Goal: Transaction & Acquisition: Purchase product/service

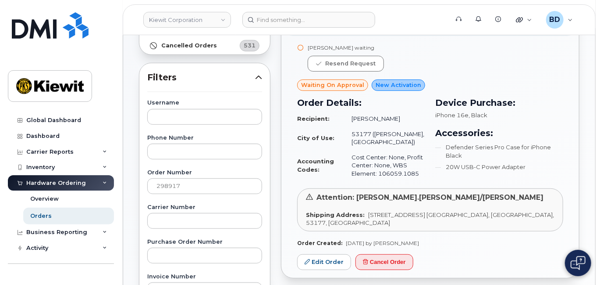
scroll to position [117, 0]
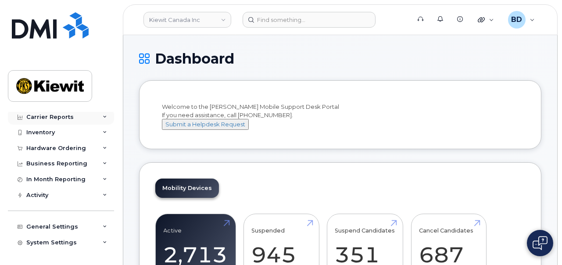
scroll to position [48, 0]
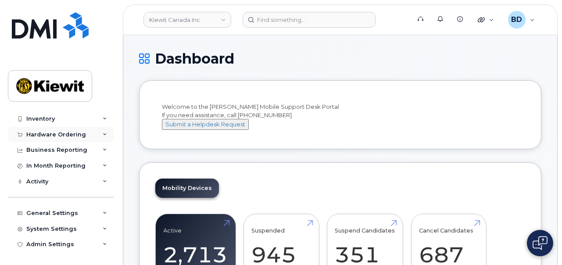
click at [99, 133] on div "Hardware Ordering" at bounding box center [61, 135] width 106 height 16
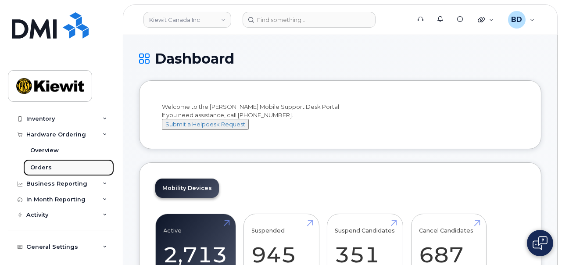
click at [38, 166] on div "Orders" at bounding box center [40, 168] width 21 height 8
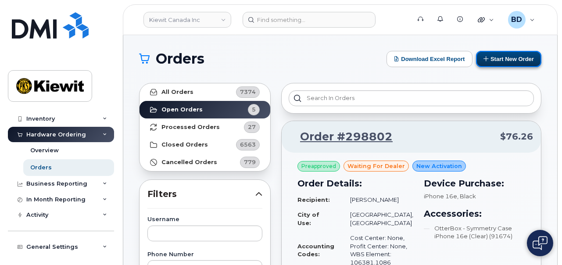
click at [509, 61] on button "Start New Order" at bounding box center [508, 59] width 65 height 16
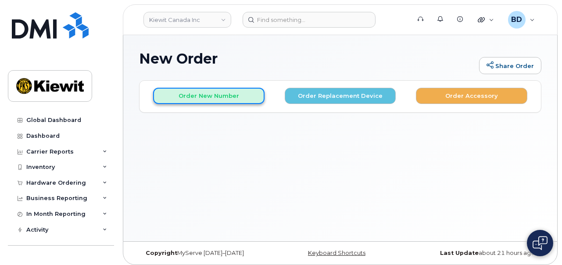
click at [199, 95] on button "Order New Number" at bounding box center [208, 96] width 111 height 16
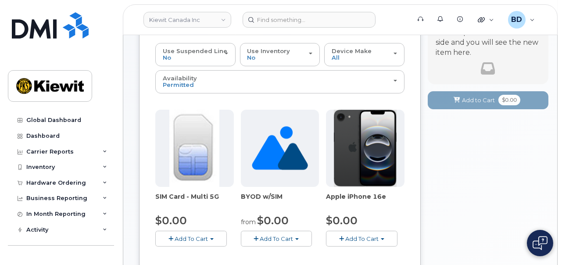
scroll to position [110, 0]
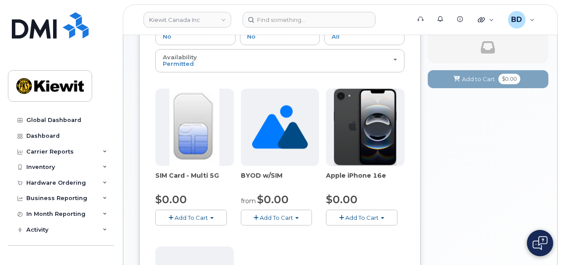
click at [358, 214] on span "Add To Cart" at bounding box center [361, 217] width 33 height 7
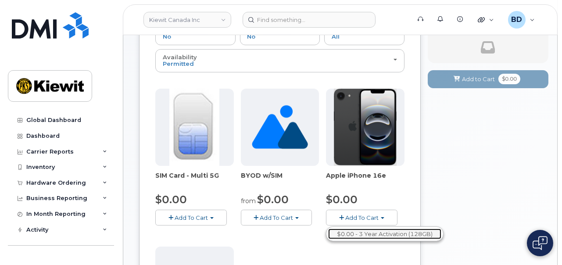
click at [364, 228] on link "$0.00 - 3 Year Activation (128GB)" at bounding box center [384, 233] width 113 height 11
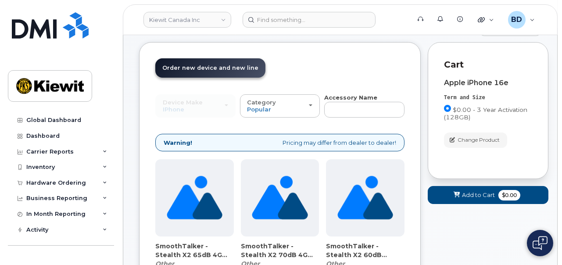
scroll to position [0, 0]
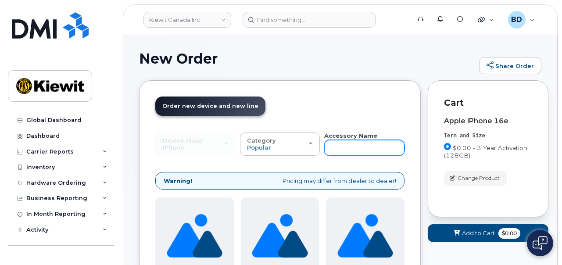
click at [343, 143] on input "text" at bounding box center [364, 148] width 80 height 16
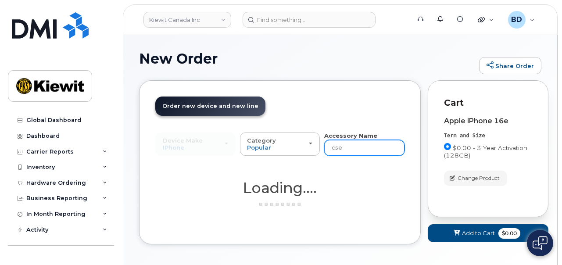
type input "case"
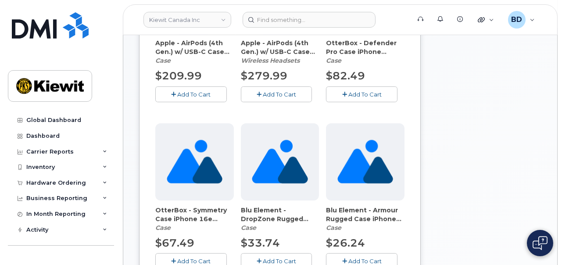
scroll to position [274, 0]
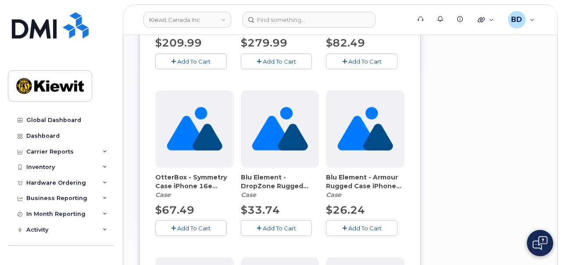
click at [191, 228] on span "Add To Cart" at bounding box center [193, 228] width 33 height 7
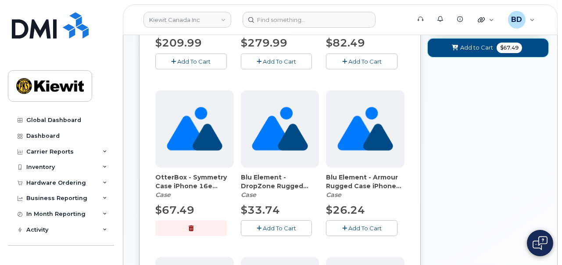
click at [477, 50] on span "Add to Cart" at bounding box center [476, 47] width 33 height 8
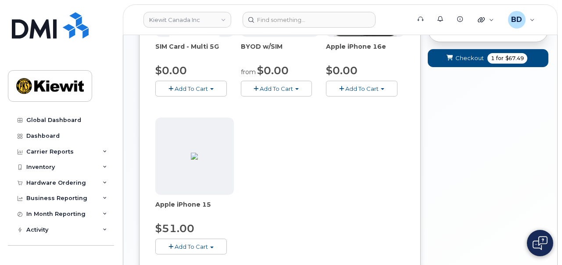
scroll to position [150, 0]
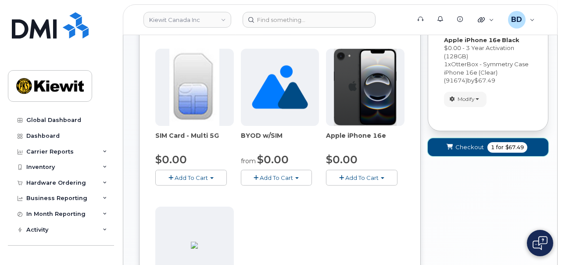
click at [461, 148] on span "Checkout" at bounding box center [469, 147] width 29 height 8
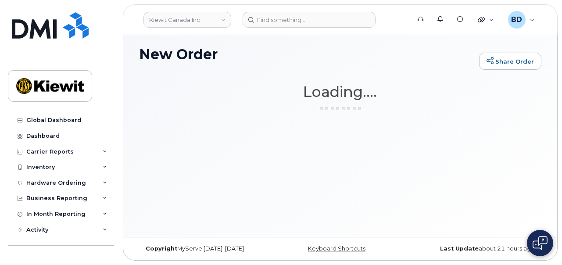
scroll to position [4, 0]
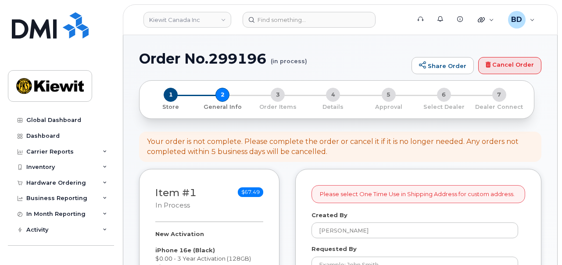
select select
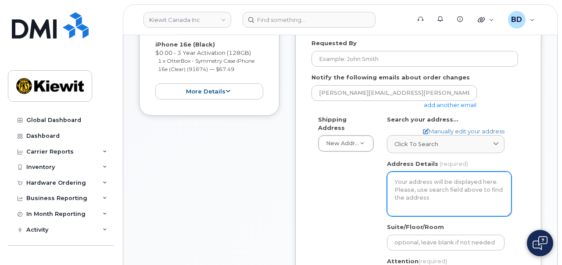
scroll to position [219, 0]
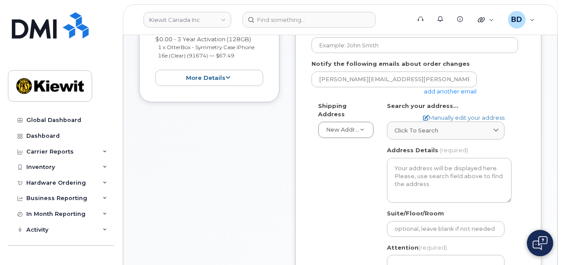
click at [463, 88] on link "add another email" at bounding box center [450, 91] width 53 height 7
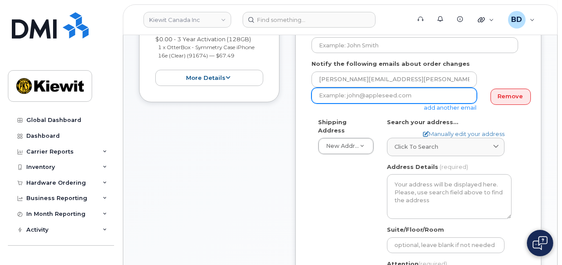
click at [369, 96] on input "email" at bounding box center [393, 96] width 165 height 16
paste input "mary.stein@kiewit.com"
type input "mary.stein@kiewit.com"
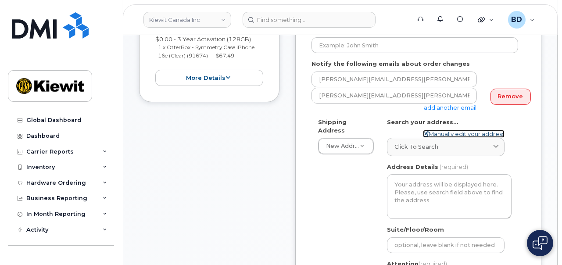
click at [441, 132] on link "Manually edit your address" at bounding box center [464, 134] width 82 height 8
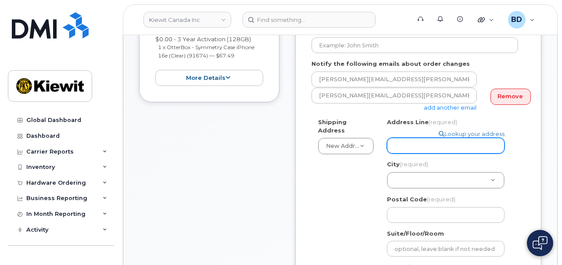
click at [399, 142] on input "Address Line (required)" at bounding box center [446, 146] width 118 height 16
select select
drag, startPoint x: 400, startPoint y: 143, endPoint x: 381, endPoint y: 144, distance: 18.5
click at [380, 144] on div "Search your address... Manually edit your address Click to search No available …" at bounding box center [449, 224] width 138 height 213
paste input "4350 Still Creek Drive"
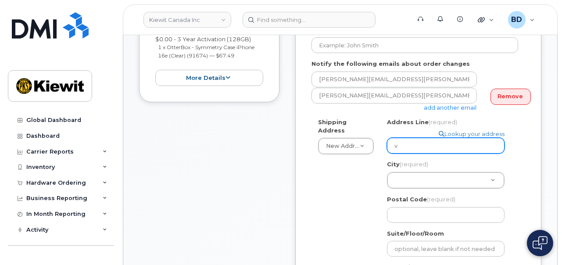
type input "4350 Still Creek Drive"
select select
click at [403, 148] on input "4350 Still Creek Drive" at bounding box center [446, 146] width 118 height 16
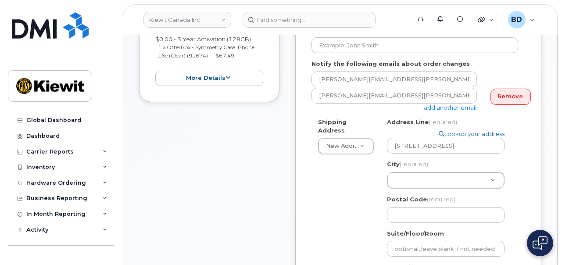
click at [253, 181] on div "Item #1 in process $67.49 New Activation iPhone 16e (Black) $0.00 - 3 Year Acti…" at bounding box center [209, 214] width 140 height 528
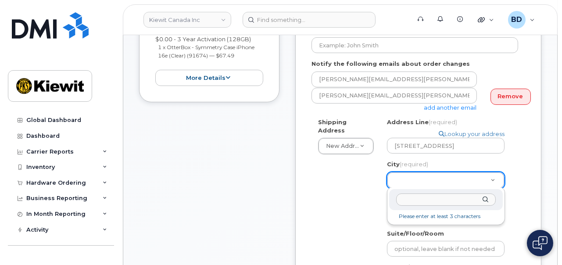
drag, startPoint x: 413, startPoint y: 178, endPoint x: 397, endPoint y: 160, distance: 23.9
type input "burna"
select select
type input "622"
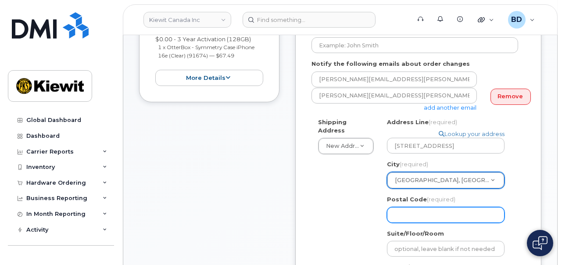
click at [406, 210] on input "Postal Code (required)" at bounding box center [446, 215] width 118 height 16
click at [422, 215] on input "Postal Code (required)" at bounding box center [446, 215] width 118 height 16
paste input "V5C 0G5"
select select
type input "V5C 0G5"
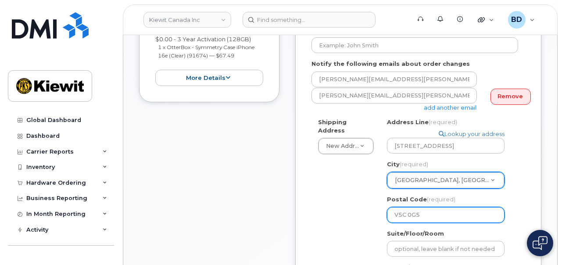
click at [408, 212] on input "V5C 0G5" at bounding box center [446, 215] width 118 height 16
select select
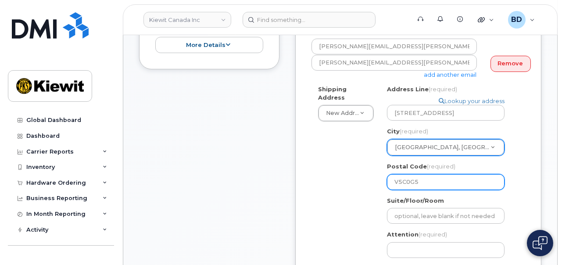
scroll to position [274, 0]
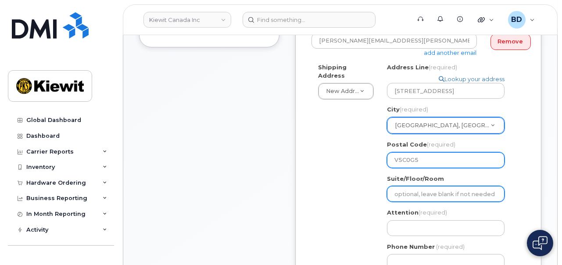
type input "V5C0G5"
click at [408, 196] on input "Suite/Floor/Room" at bounding box center [446, 194] width 118 height 16
select select
type input "S"
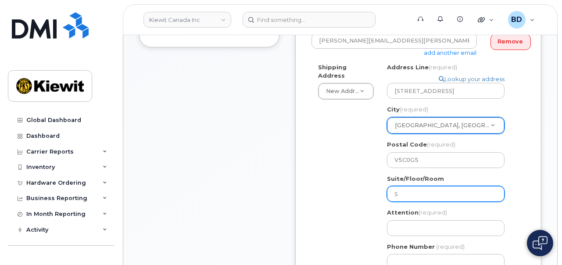
select select
type input "Su"
select select
type input "Sui"
select select
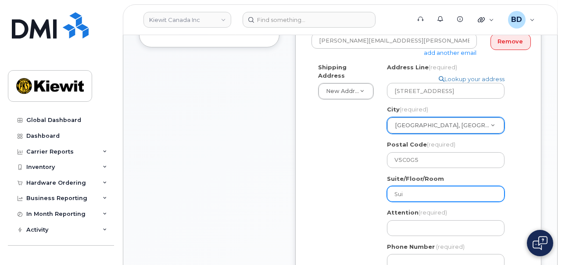
type input "Suit"
select select
type input "Suite"
select select
type input "Suite 3"
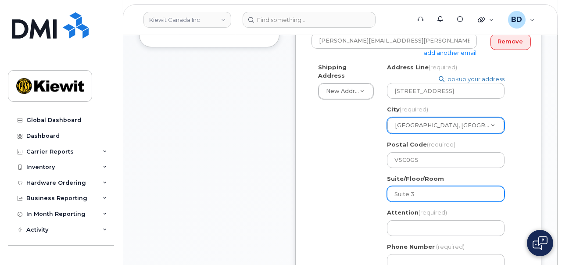
select select
type input "Suite 31"
select select
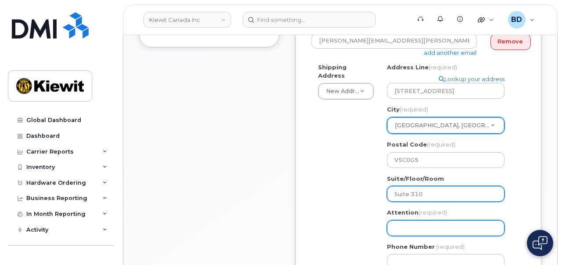
type input "Suite 310"
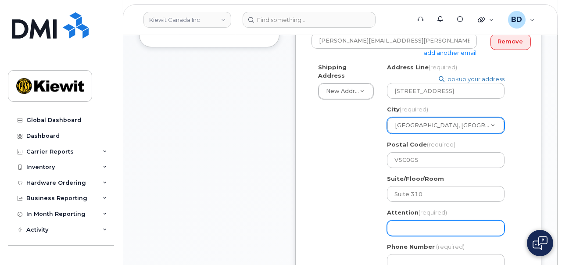
click at [406, 228] on input "Attention (required)" at bounding box center [446, 228] width 118 height 16
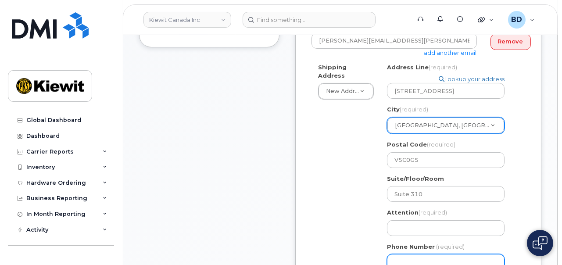
click at [305, 201] on div "Please select One Time Use in Shipping Address for custom address. Created By B…" at bounding box center [418, 152] width 246 height 514
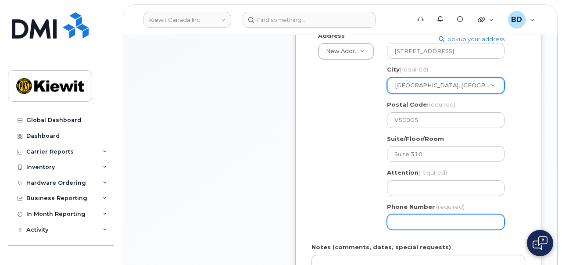
scroll to position [329, 0]
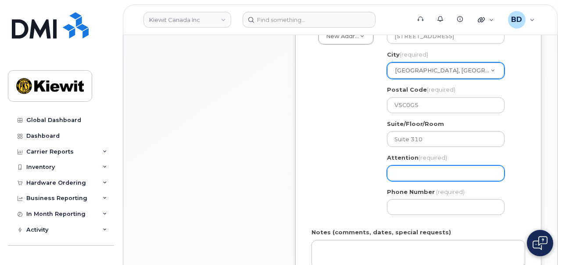
click at [397, 174] on input "Attention (required)" at bounding box center [446, 173] width 118 height 16
select select
type input "J"
select select
type input "Je"
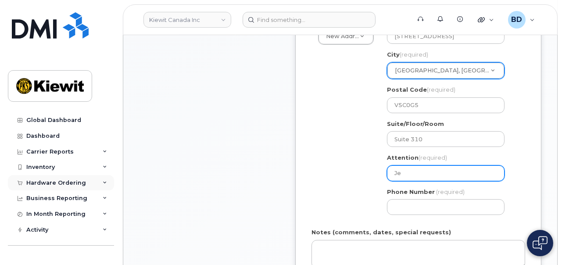
select select
type input "Jer"
select select
type input "Jerr"
select select
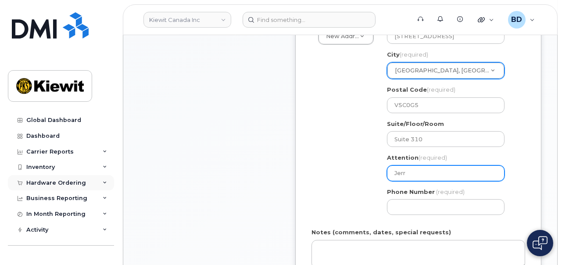
type input "Jerre"
select select
type input "Jerrem"
select select
type input "Jerremy"
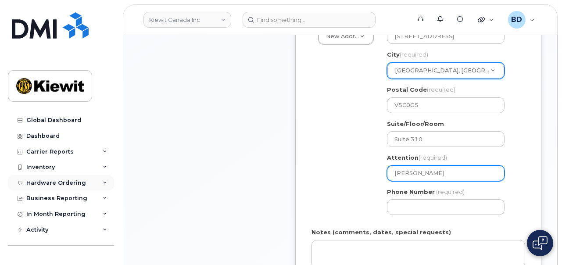
select select
type input "Jerrem"
select select
type input "Jerre"
select select
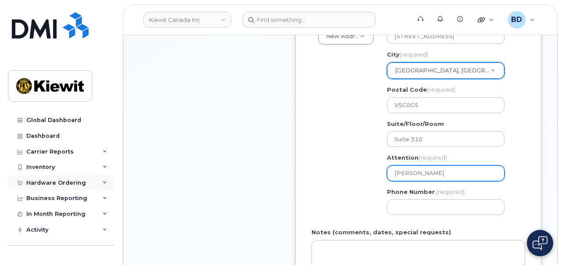
type input "Jerr"
select select
type input "Jer"
select select
type input "Jere"
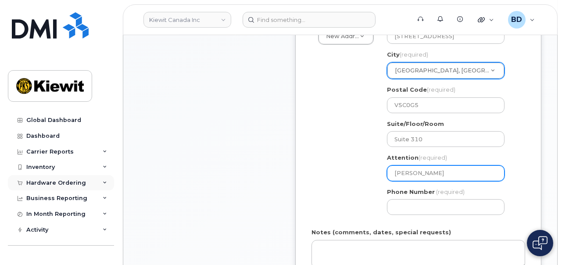
select select
type input "Jerem"
select select
type input "Jeremy"
select select
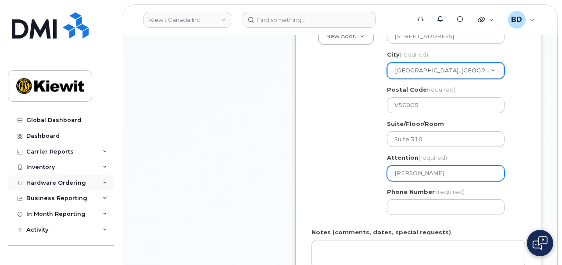
type input "Jeremy B"
select select
type input "Jeremy Bi"
select select
type input "Jeremy Bin"
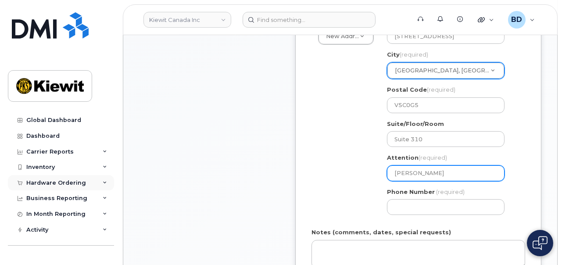
select select
type input "Jeremy Bing"
select select
type input "Jeremy Bingh"
select select
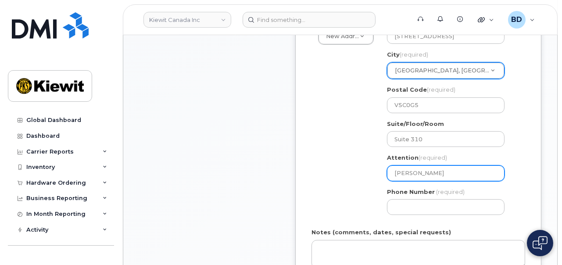
type input "Jeremy Bing"
select select
type input "Jeremy Bing/"
select select
type input "Jeremy Bing/J"
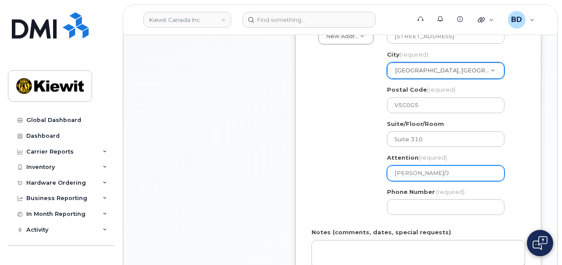
select select
type input "Jeremy Bing/Je"
select select
type input "Jeremy Bing/Jen"
select select
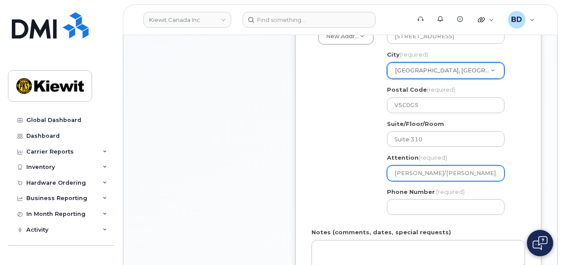
type input "Jeremy Bing/Jenn"
select select
type input "Jeremy Bing/Jenni"
select select
type input "Jeremy Bing/Jennif"
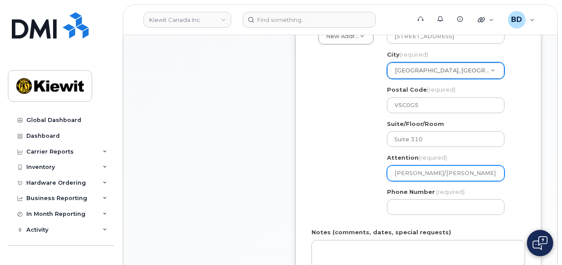
select select
type input "Jeremy Bing/Jennife"
select select
type input "Jeremy Bing/Jennifer"
select select
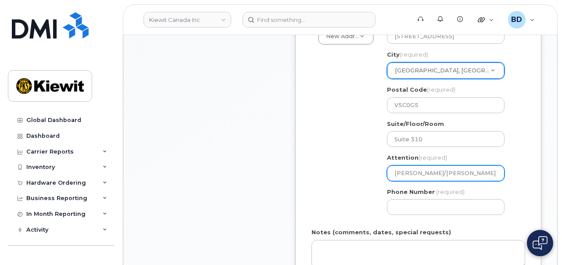
type input "Jeremy Bing/Jennifer F"
select select
type input "Jeremy Bing/Jennifer Fr"
select select
type input "Jeremy Bing/Jennifer Fra"
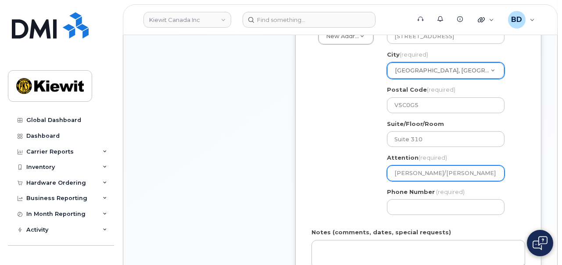
select select
type input "Jeremy Bing/Jennifer Fras"
select select
type input "Jeremy Bing/Jennifer Frase"
select select
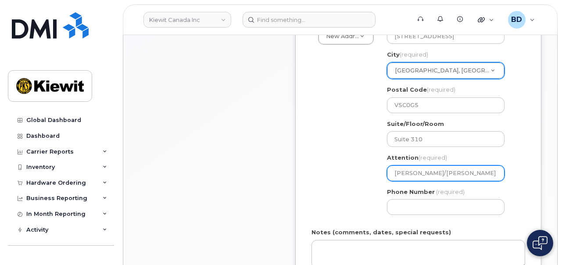
drag, startPoint x: 476, startPoint y: 171, endPoint x: 431, endPoint y: 174, distance: 44.8
click at [431, 174] on input "Jeremy Bing/Jennifer Fraser" at bounding box center [446, 173] width 118 height 16
type input "Jeremy Bing/Jennifer Fraser"
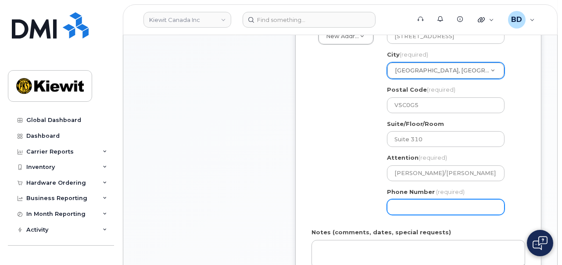
click at [404, 211] on input "Phone Number" at bounding box center [446, 207] width 118 height 16
type input "8777727707"
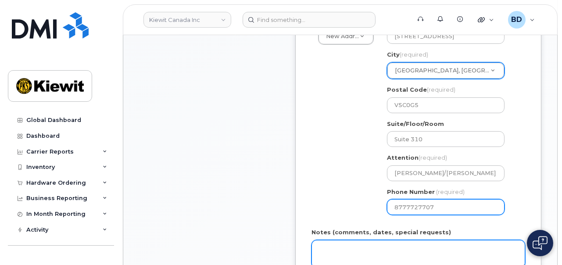
select select
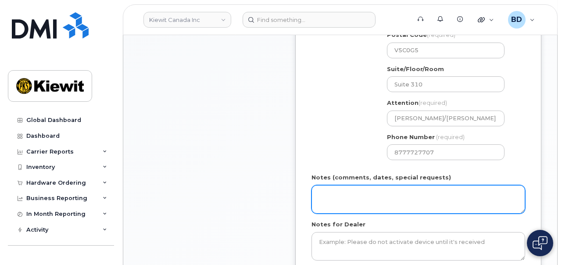
drag, startPoint x: 346, startPoint y: 206, endPoint x: 353, endPoint y: 196, distance: 11.3
click at [347, 204] on textarea "Notes (comments, dates, special requests)" at bounding box center [418, 199] width 214 height 29
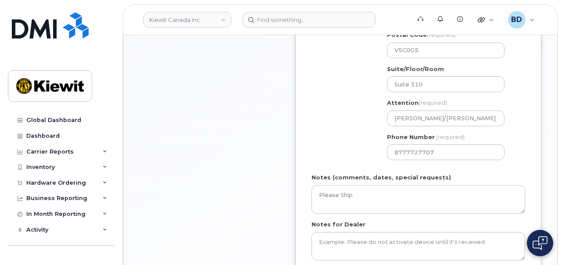
drag, startPoint x: 271, startPoint y: 222, endPoint x: 280, endPoint y: 173, distance: 50.0
click at [271, 221] on div "Item #1 in process $67.49 New Activation iPhone 16e (Black) $0.00 - 3 Year Acti…" at bounding box center [209, 49] width 140 height 528
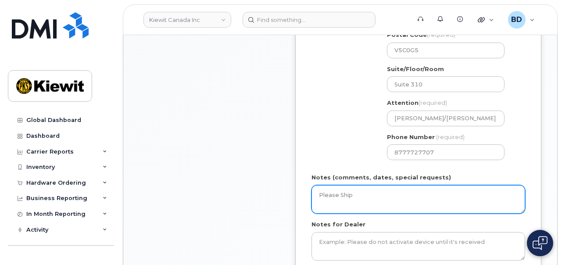
click at [356, 193] on textarea "Please Ship" at bounding box center [418, 199] width 214 height 29
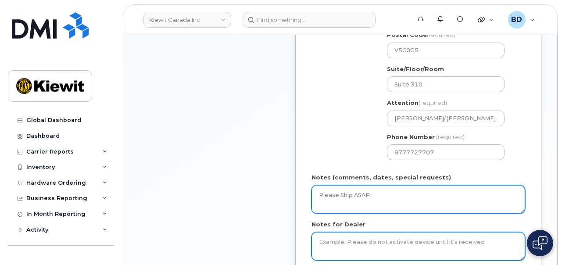
type textarea "Please Ship ASAP"
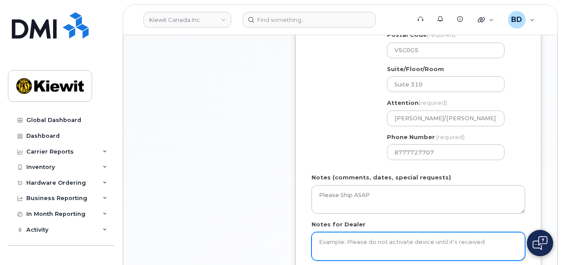
click at [327, 245] on textarea "Notes for Dealer" at bounding box center [418, 246] width 214 height 29
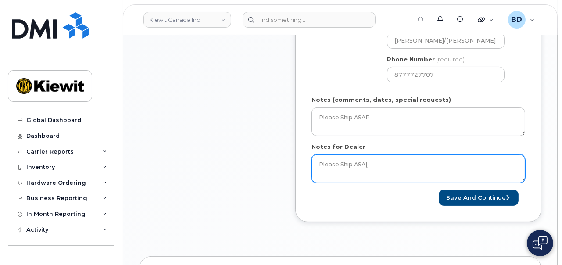
scroll to position [493, 0]
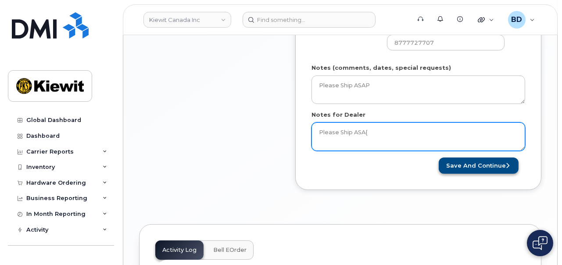
type textarea "Please Ship ASA{"
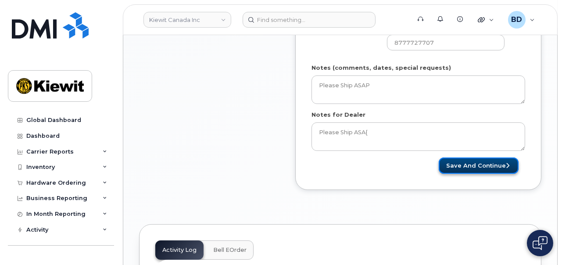
click at [487, 163] on button "Save and Continue" at bounding box center [479, 165] width 80 height 16
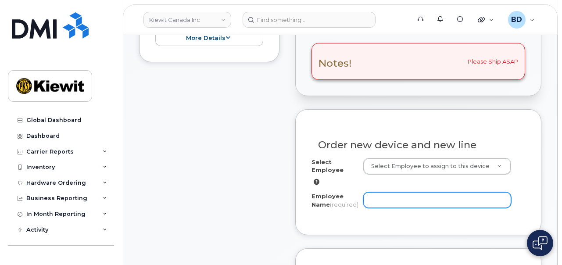
scroll to position [274, 0]
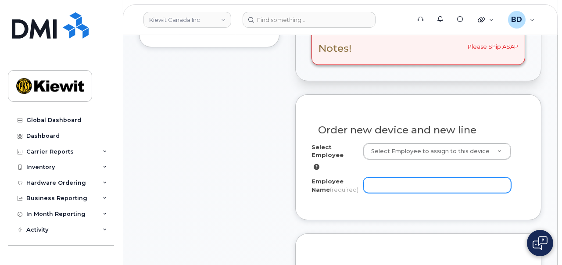
click at [378, 182] on input "Employee Name (required)" at bounding box center [437, 185] width 148 height 16
paste input "[PERSON_NAME]"
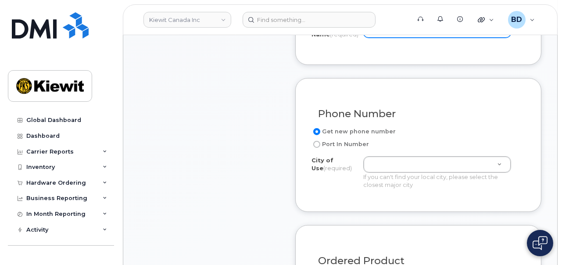
scroll to position [439, 0]
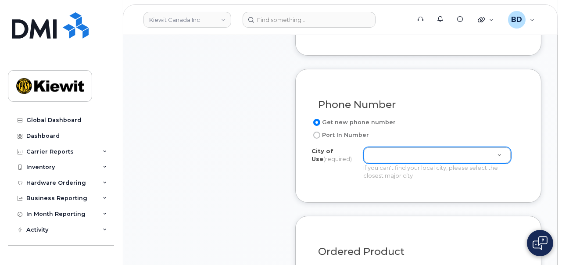
type input "[PERSON_NAME]"
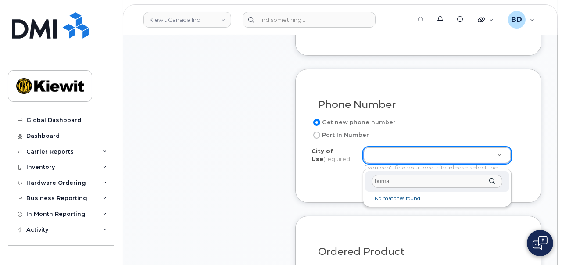
drag, startPoint x: 391, startPoint y: 177, endPoint x: 352, endPoint y: 181, distance: 39.2
type input "v"
type input "vancou"
type input "964"
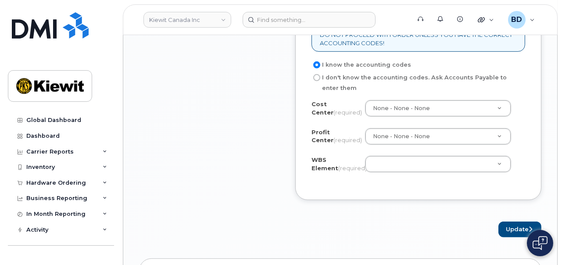
scroll to position [877, 0]
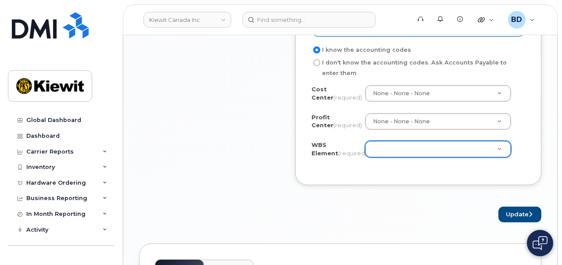
paste input "110245.13163"
type input "110245.13163"
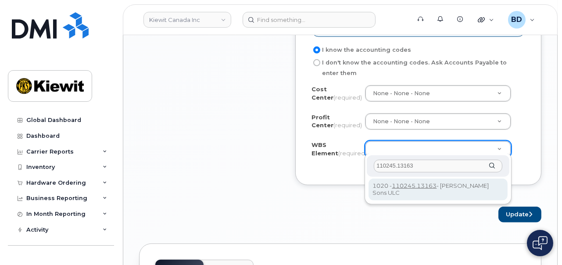
type input "110245.13163"
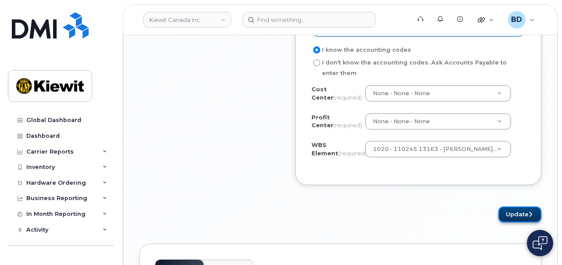
click at [521, 210] on button "Update" at bounding box center [519, 215] width 43 height 16
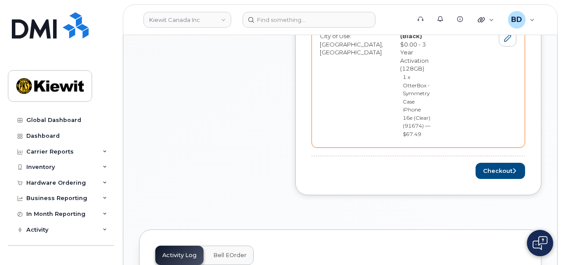
scroll to position [493, 0]
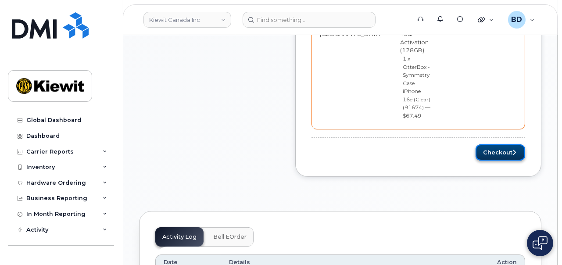
click at [490, 144] on button "Checkout" at bounding box center [500, 152] width 50 height 16
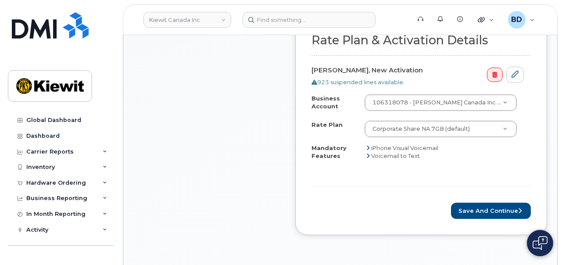
scroll to position [493, 0]
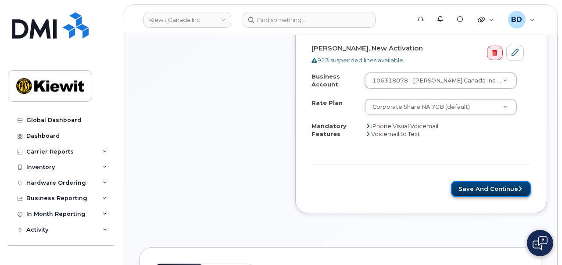
click at [470, 185] on button "Save and Continue" at bounding box center [491, 189] width 80 height 16
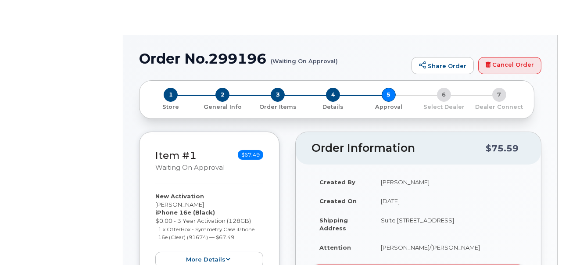
radio input "true"
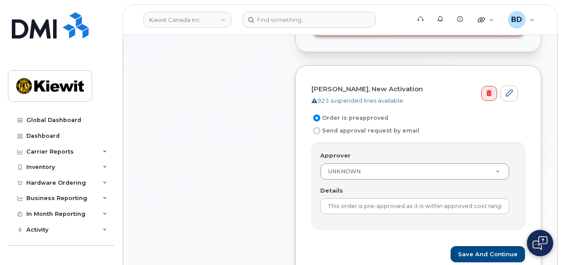
scroll to position [274, 0]
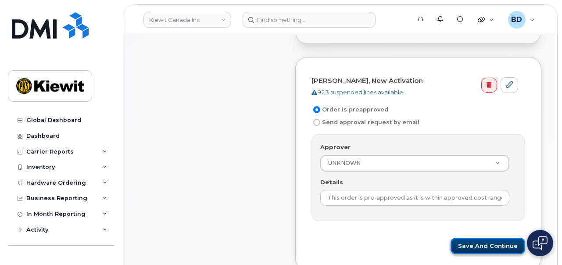
click at [477, 244] on button "Save and Continue" at bounding box center [487, 246] width 75 height 16
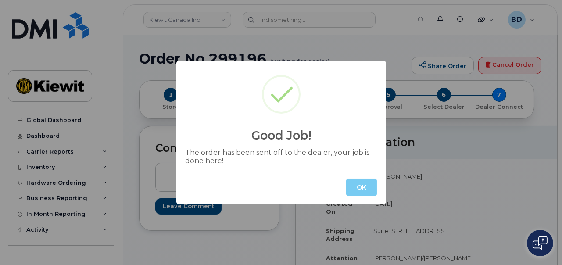
click at [357, 189] on button "OK" at bounding box center [361, 187] width 31 height 18
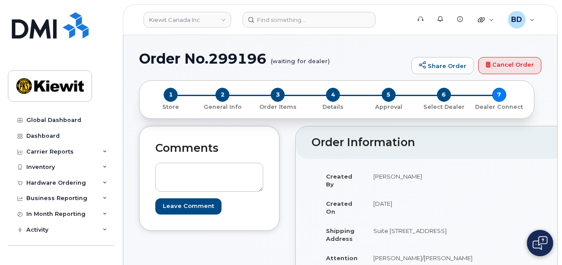
click at [234, 55] on h1 "Order No.299196 (waiting for dealer)" at bounding box center [273, 58] width 268 height 15
copy h1 "299196"
click at [194, 17] on link "Kiewit Canada Inc" at bounding box center [187, 20] width 88 height 16
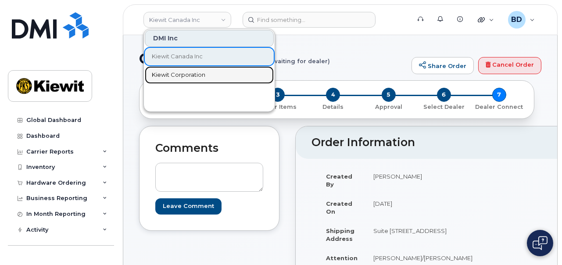
click at [186, 78] on span "Kiewit Corporation" at bounding box center [178, 75] width 53 height 9
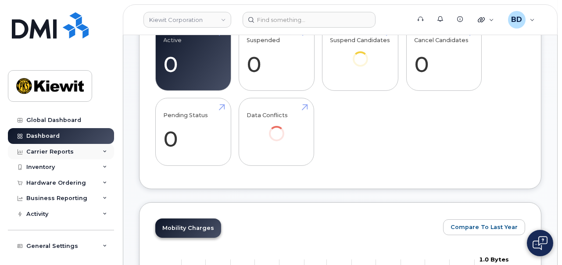
scroll to position [33, 0]
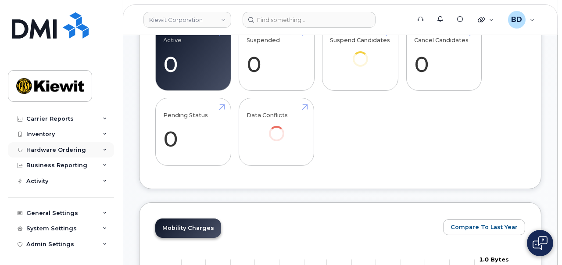
click at [103, 149] on icon at bounding box center [105, 150] width 4 height 4
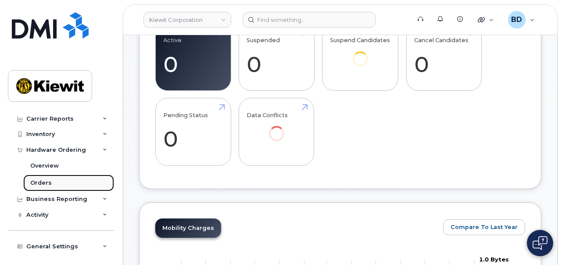
click at [43, 182] on div "Orders" at bounding box center [40, 183] width 21 height 8
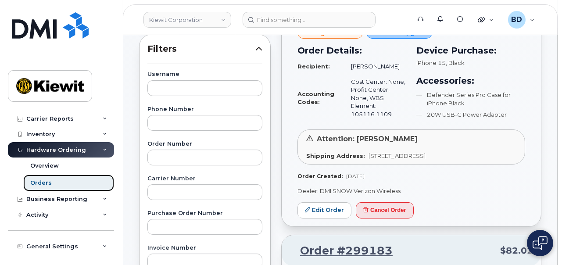
scroll to position [164, 0]
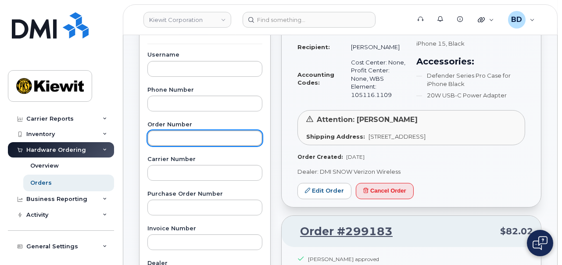
click at [158, 140] on input "text" at bounding box center [204, 138] width 115 height 16
paste input "298722"
type input "298722"
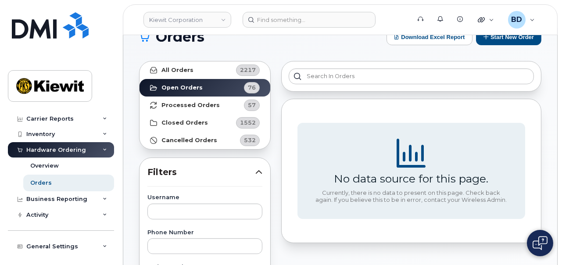
scroll to position [0, 0]
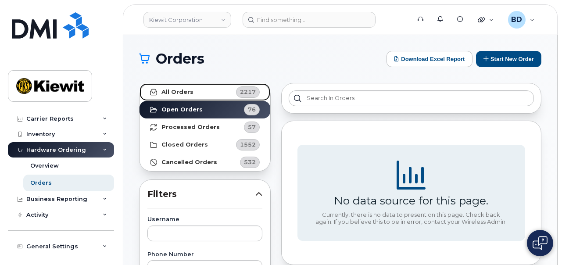
click at [246, 89] on span "2217" at bounding box center [248, 92] width 16 height 8
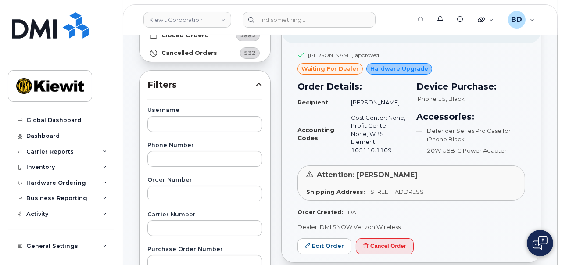
scroll to position [110, 0]
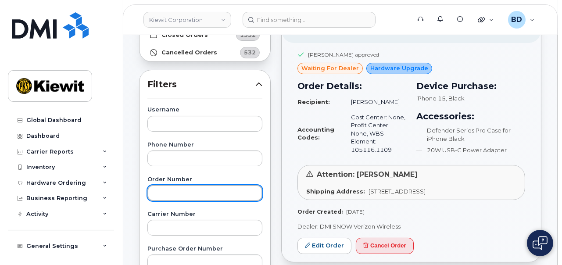
click at [170, 192] on input "text" at bounding box center [204, 193] width 115 height 16
type input "298722"
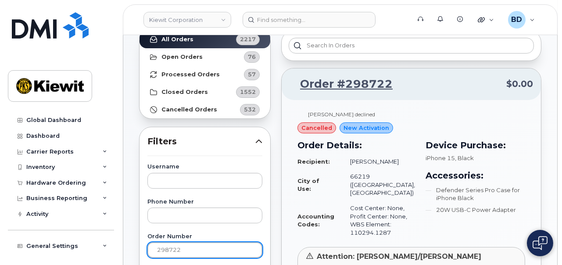
scroll to position [55, 0]
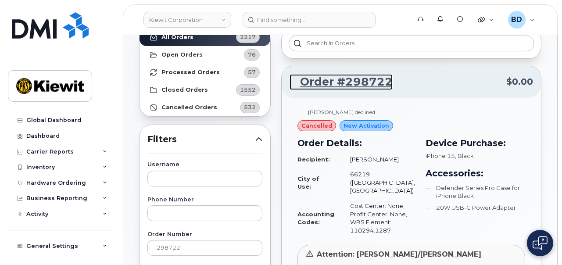
click at [340, 81] on link "Order #298722" at bounding box center [340, 82] width 103 height 16
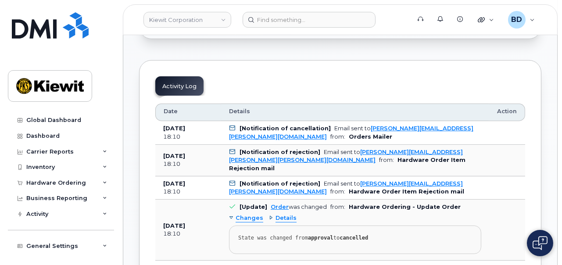
scroll to position [439, 0]
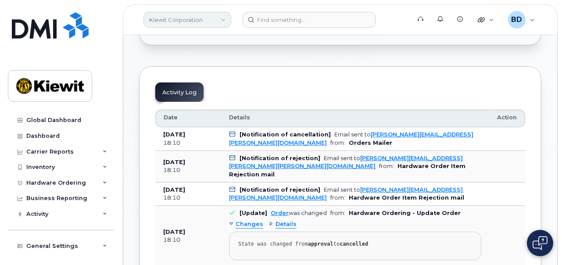
click at [189, 19] on link "Kiewit Corporation" at bounding box center [187, 20] width 88 height 16
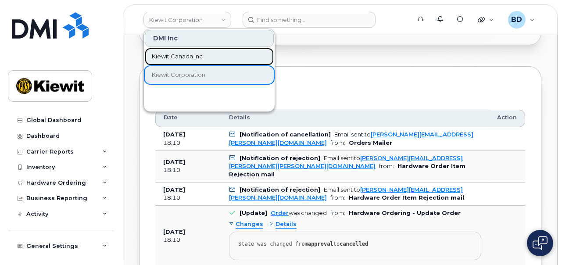
click at [172, 56] on span "Kiewit Canada Inc" at bounding box center [177, 56] width 51 height 9
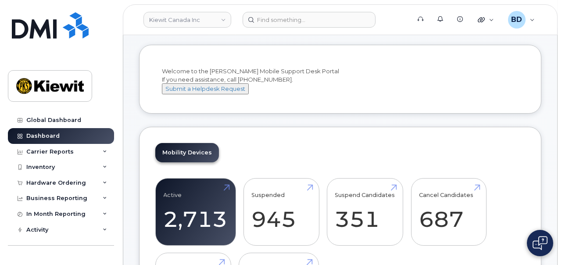
scroll to position [110, 0]
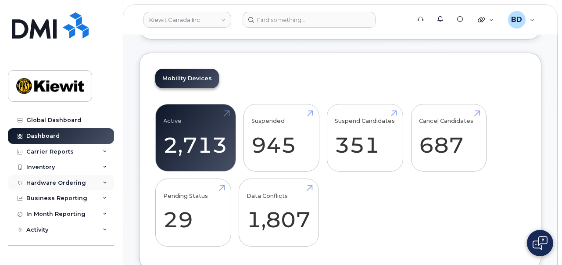
click at [74, 184] on div "Hardware Ordering" at bounding box center [56, 182] width 60 height 7
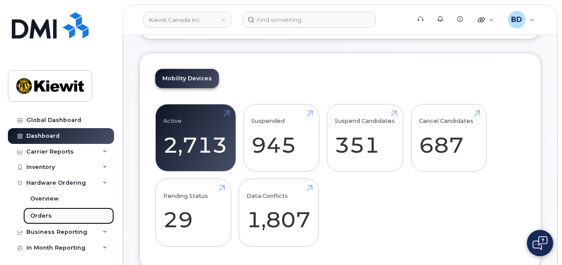
click at [54, 214] on link "Orders" at bounding box center [68, 215] width 91 height 17
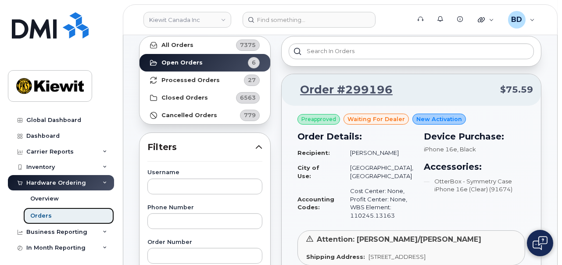
scroll to position [164, 0]
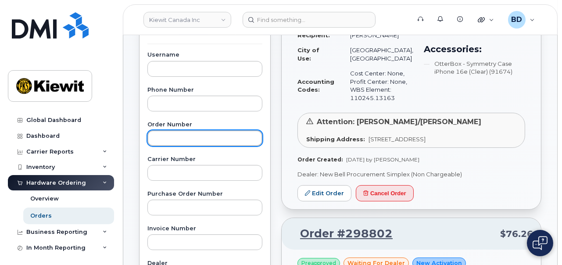
click at [160, 136] on input "text" at bounding box center [204, 138] width 115 height 16
paste input "298923"
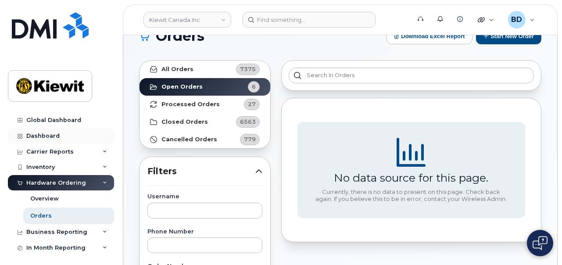
scroll to position [0, 0]
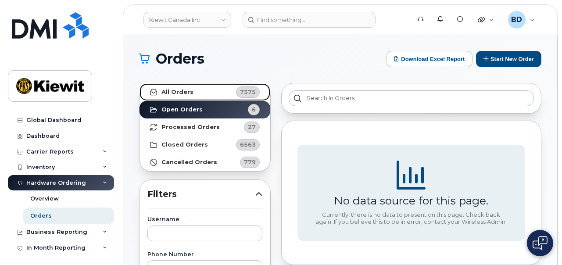
click at [162, 90] on strong "All Orders" at bounding box center [177, 92] width 32 height 7
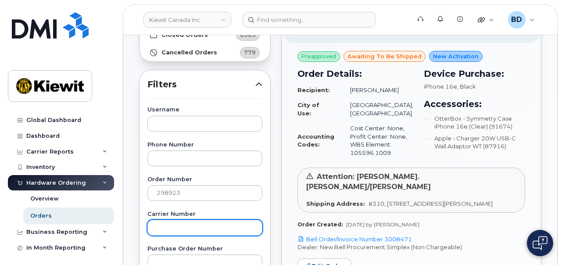
scroll to position [164, 0]
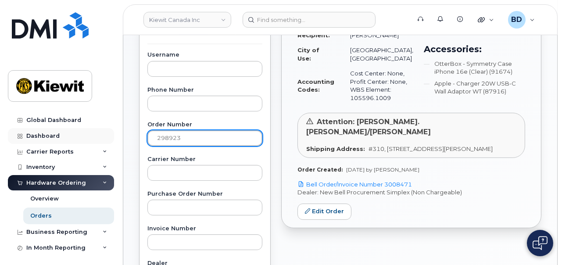
drag, startPoint x: 182, startPoint y: 135, endPoint x: 93, endPoint y: 136, distance: 89.0
click at [123, 136] on div "[PERSON_NAME] Canada Inc Support Alerts Knowledge Base Quicklinks Suspend / Can…" at bounding box center [340, 205] width 434 height 669
paste input "473"
type input "298473"
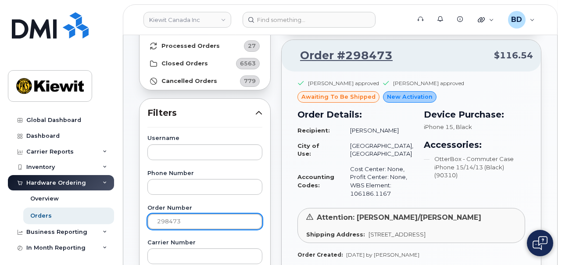
scroll to position [0, 0]
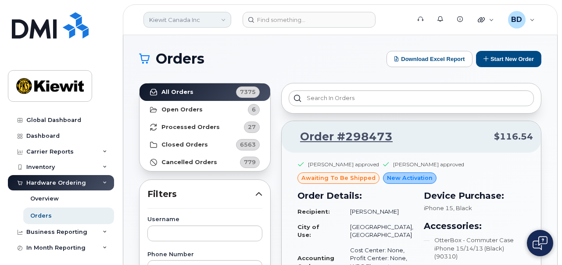
drag, startPoint x: 213, startPoint y: 19, endPoint x: 209, endPoint y: 20, distance: 4.5
click at [212, 19] on link "Kiewit Canada Inc" at bounding box center [187, 20] width 88 height 16
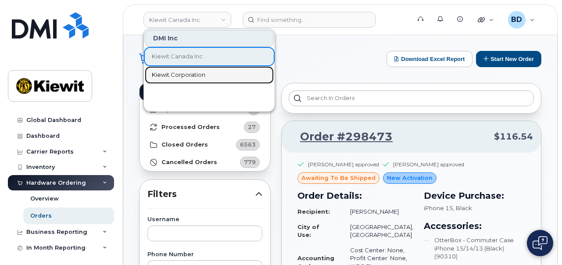
click at [176, 73] on span "Kiewit Corporation" at bounding box center [178, 75] width 53 height 9
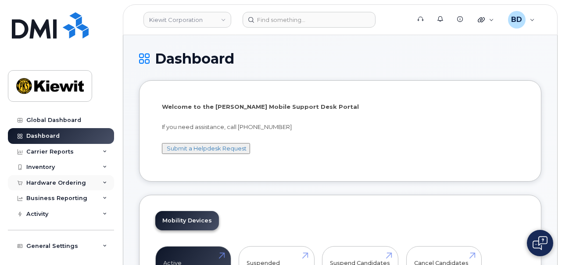
click at [76, 183] on div "Hardware Ordering" at bounding box center [56, 182] width 60 height 7
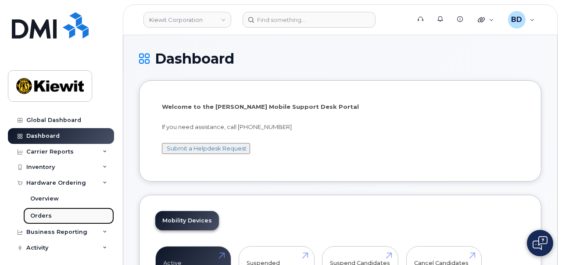
click at [61, 215] on link "Orders" at bounding box center [68, 215] width 91 height 17
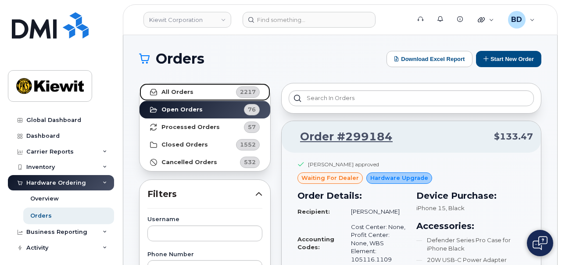
click at [196, 91] on link "All Orders 2217" at bounding box center [204, 92] width 131 height 18
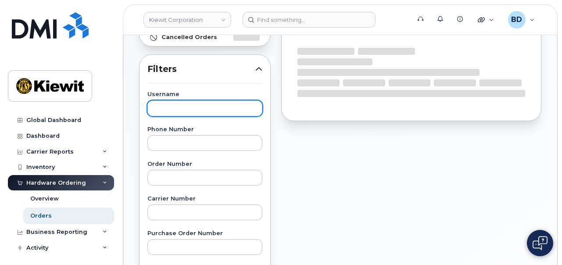
scroll to position [164, 0]
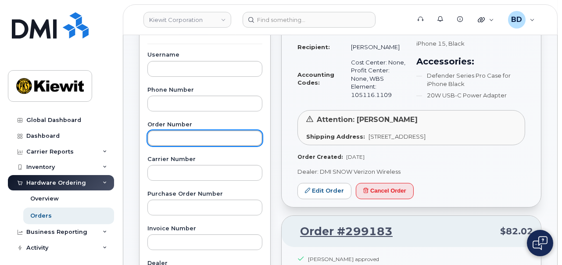
click at [157, 137] on input "text" at bounding box center [204, 138] width 115 height 16
paste input "298393"
type input "298393"
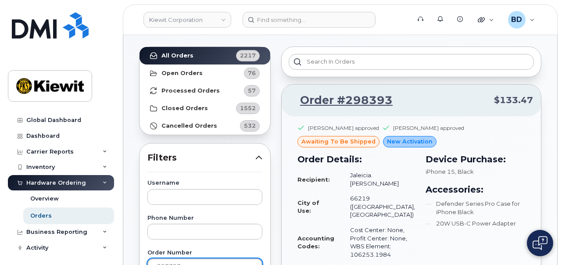
scroll to position [0, 0]
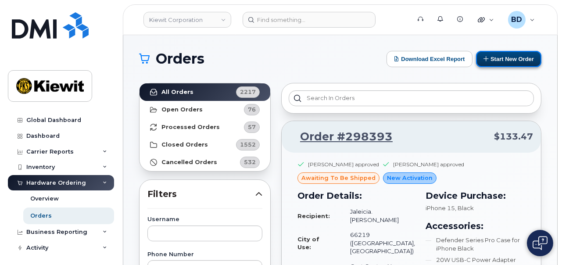
click at [505, 58] on button "Start New Order" at bounding box center [508, 59] width 65 height 16
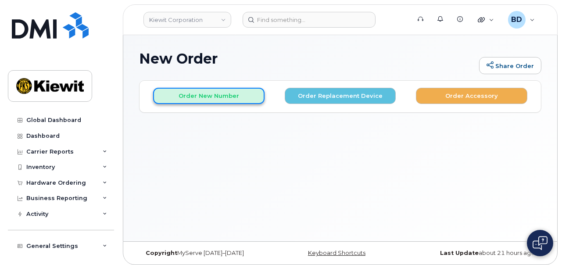
click at [197, 99] on button "Order New Number" at bounding box center [208, 96] width 111 height 16
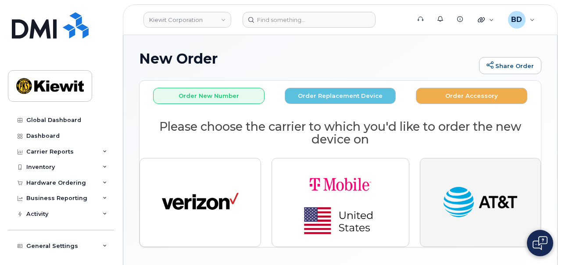
click at [497, 201] on img "button" at bounding box center [480, 202] width 77 height 39
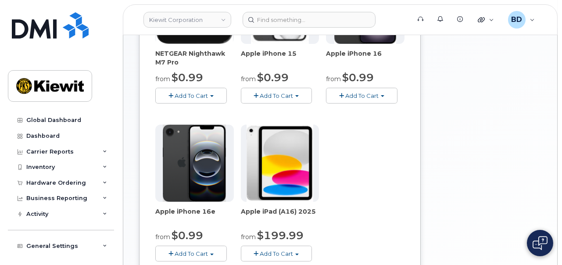
scroll to position [219, 0]
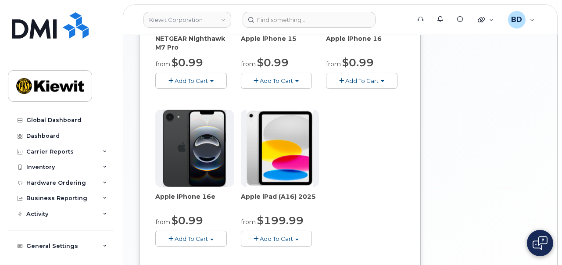
click at [363, 80] on span "Add To Cart" at bounding box center [361, 80] width 33 height 7
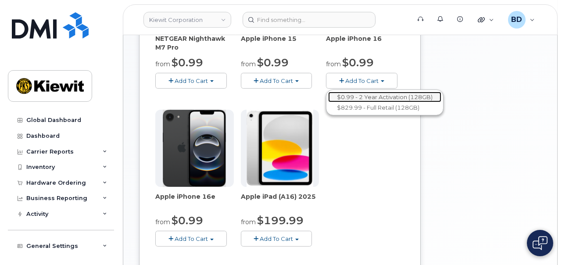
click at [355, 93] on link "$0.99 - 2 Year Activation (128GB)" at bounding box center [384, 97] width 113 height 11
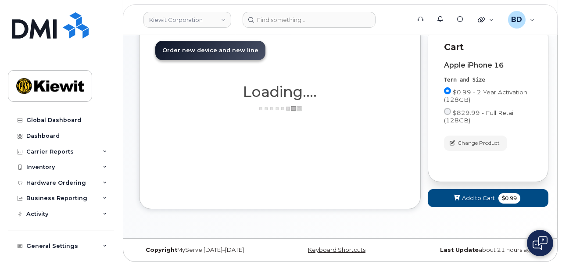
scroll to position [148, 0]
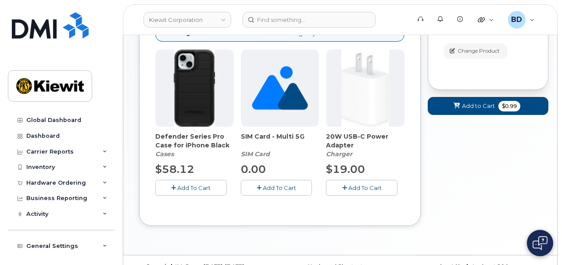
click at [196, 184] on span "Add To Cart" at bounding box center [193, 187] width 33 height 7
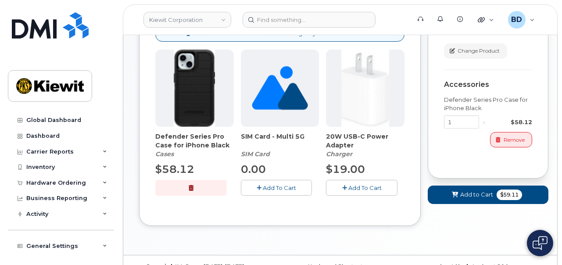
click at [372, 185] on span "Add To Cart" at bounding box center [364, 187] width 33 height 7
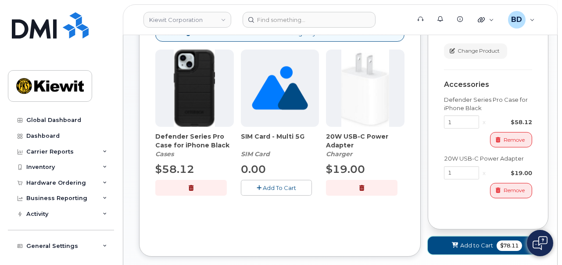
click at [464, 243] on span "Add to Cart" at bounding box center [476, 245] width 33 height 8
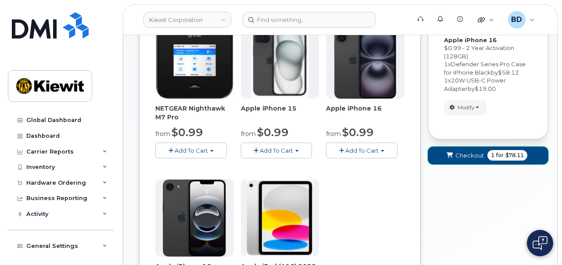
click at [463, 151] on span "Checkout" at bounding box center [469, 155] width 29 height 8
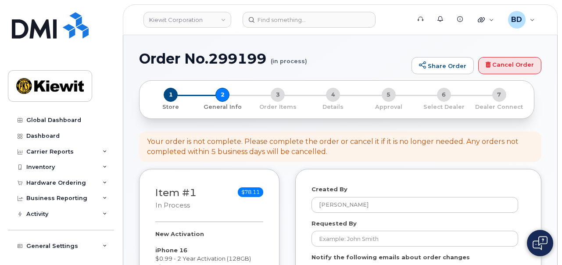
select select
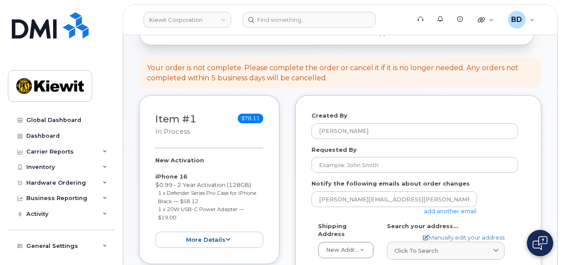
scroll to position [110, 0]
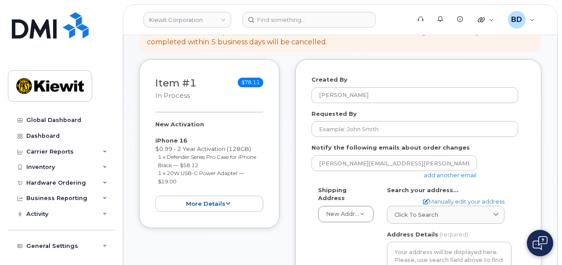
click at [437, 175] on link "add another email" at bounding box center [450, 174] width 53 height 7
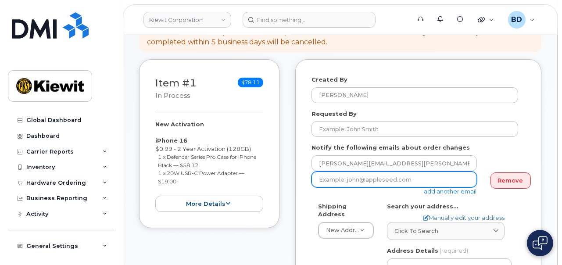
click at [350, 179] on input "email" at bounding box center [393, 179] width 165 height 16
paste input "[EMAIL_ADDRESS][PERSON_NAME][PERSON_NAME][DOMAIN_NAME]"
type input "[EMAIL_ADDRESS][PERSON_NAME][PERSON_NAME][DOMAIN_NAME]"
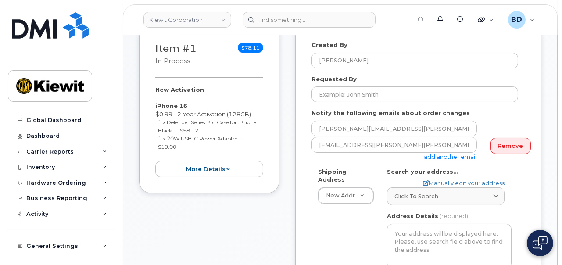
scroll to position [164, 0]
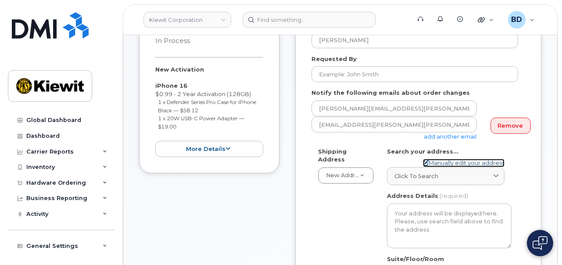
click at [438, 159] on link "Manually edit your address" at bounding box center [464, 163] width 82 height 8
select select
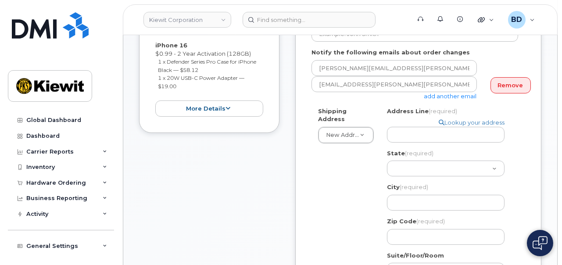
scroll to position [219, 0]
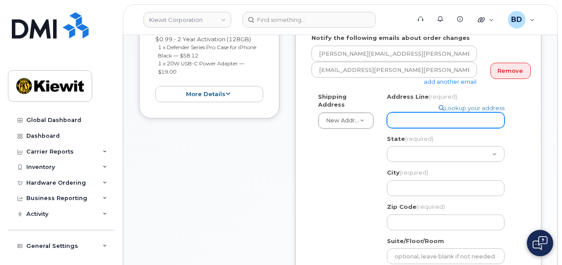
click at [401, 117] on input "Address Line (required)" at bounding box center [446, 120] width 118 height 16
click at [410, 117] on input "Address Line (required)" at bounding box center [446, 120] width 118 height 16
paste input "7101 N. Casa Grande Hwy"
select select
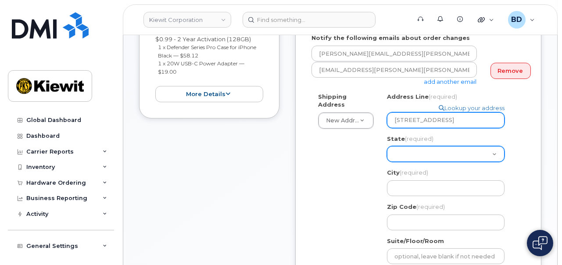
type input "7101 N. Casa Grande Hwy"
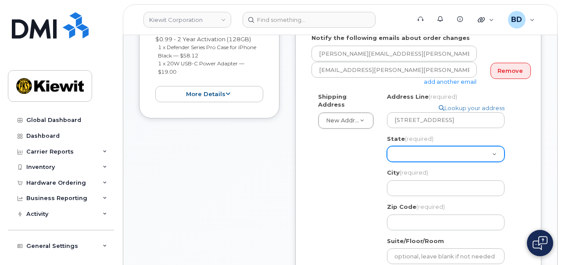
click at [403, 152] on select "Alabama Alaska American Samoa Arizona Arkansas California Colorado Connecticut …" at bounding box center [446, 154] width 118 height 16
select select "AZ"
click at [405, 153] on select "Alabama Alaska American Samoa Arizona Arkansas California Colorado Connecticut …" at bounding box center [446, 154] width 118 height 16
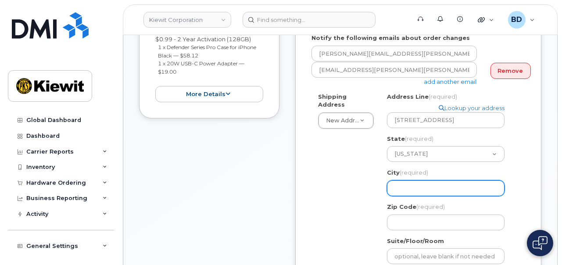
click at [402, 185] on input "City (required)" at bounding box center [446, 188] width 118 height 16
select select
type input "t"
select select
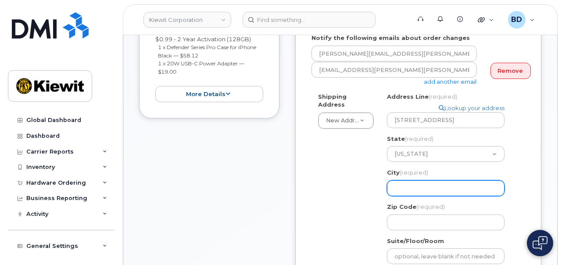
type input "T"
select select
type input "Tu"
select select
type input "Tuc"
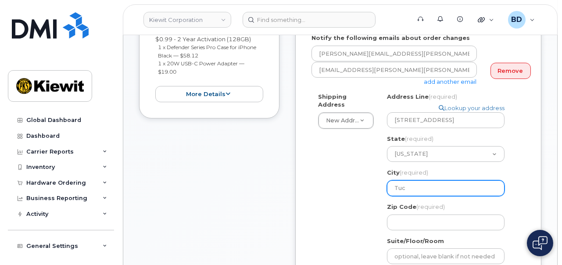
select select
type input "Tucs"
select select
type input "Tucso"
select select
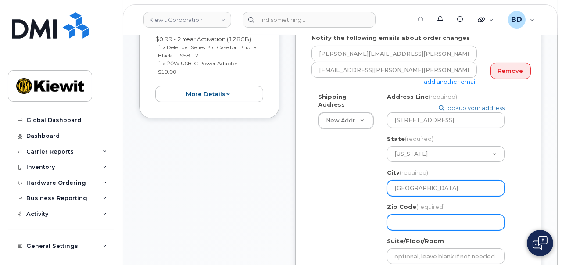
type input "Tucson"
click at [406, 223] on input "Zip Code (required)" at bounding box center [446, 222] width 118 height 16
select select
type input "8"
select select
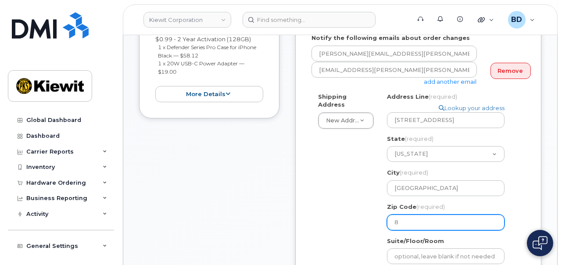
type input "85"
select select
type input "857"
select select
type input "8574"
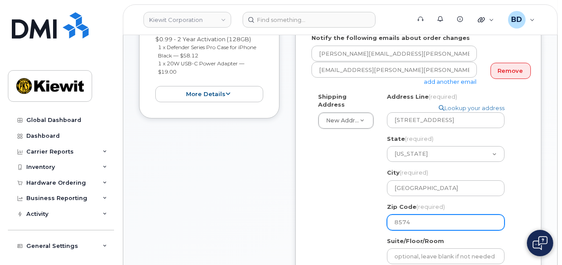
select select
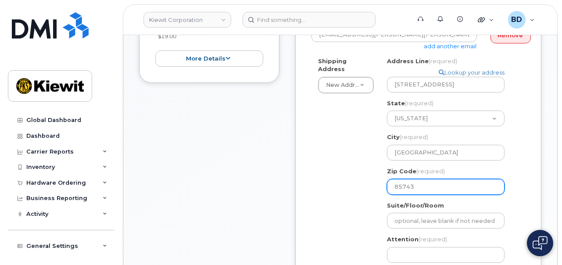
scroll to position [274, 0]
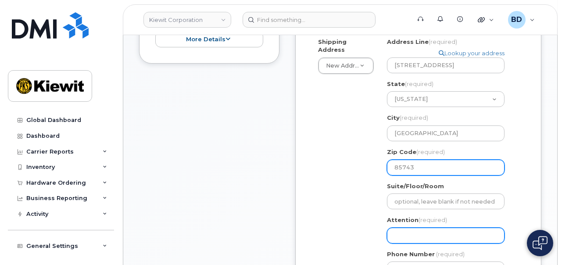
type input "85743"
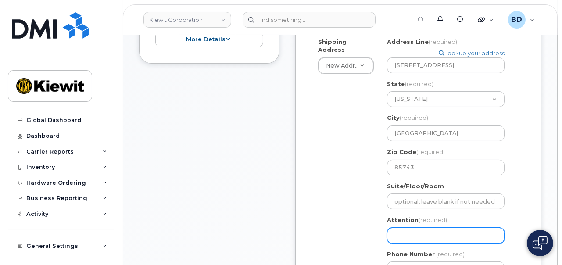
click at [392, 231] on input "Attention (required)" at bounding box center [446, 236] width 118 height 16
select select
type input "P"
select select
type input "Pa"
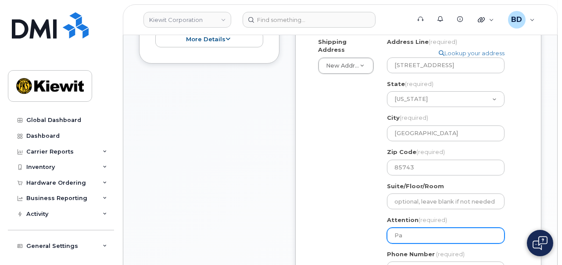
select select
type input "Pau"
select select
type input "Paul"
select select
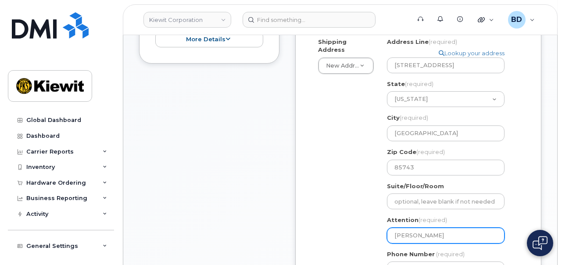
type input "Paul."
select select
type input "Paul.T"
select select
type input "Paul."
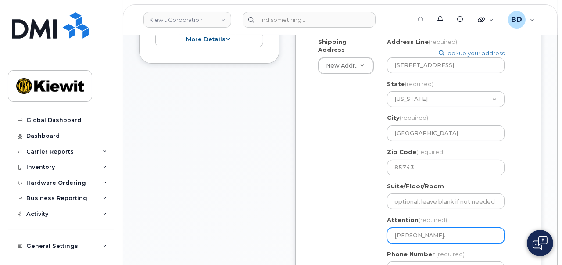
select select
type input "Paul"
select select
type input "Paul T"
select select
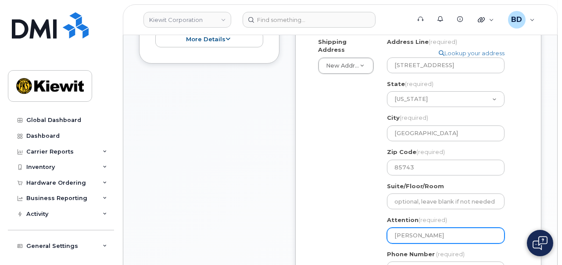
type input "Paul Th"
select select
type input "Paul Tho"
select select
type input "Paul Thor"
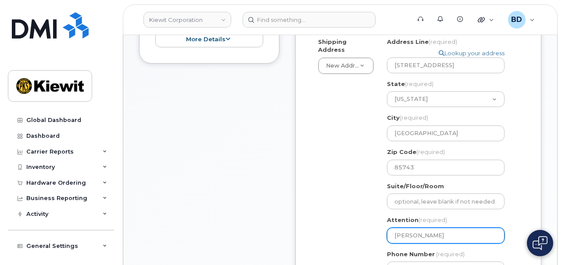
select select
type input "Paul Thorp"
select select
type input "Paul Thorp/"
select select
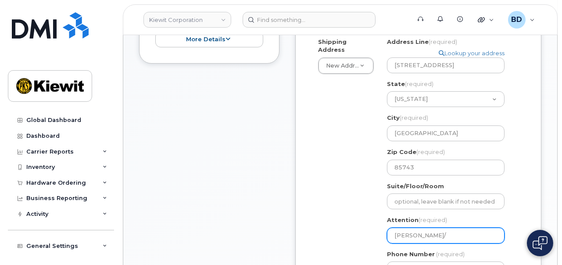
type input "Paul Thorp/J"
select select
type input "Paul Thorp/Ja"
select select
type input "Paul Thorp/Jai"
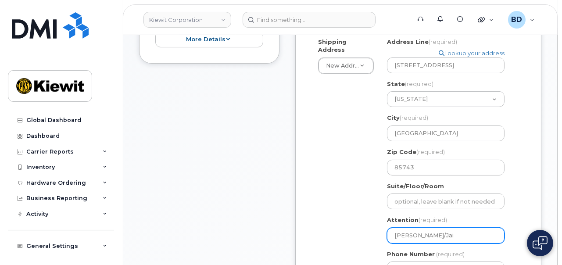
select select
type input "Paul Thorp/Jair"
select select
type input "Paul Thorp/Jairo"
select select
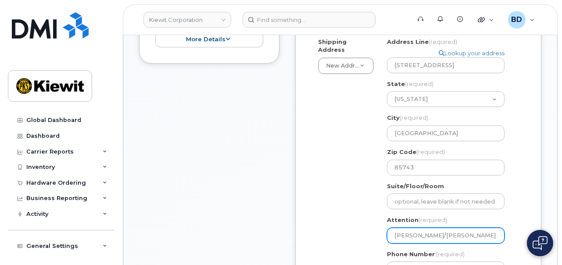
type input "Paul Thorp/Jairo A"
select select
type input "Paul Thorp/Jairo Al"
select select
type input "Paul Thorp/Jairo Alo"
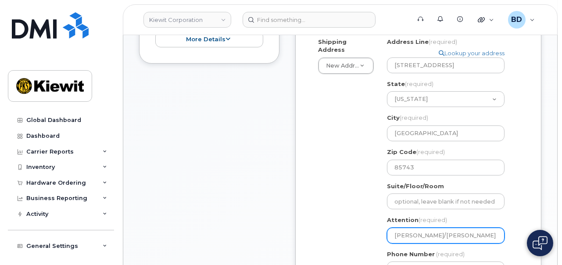
select select
type input "Paul Thorp/Jairo Alon"
select select
type input "Paul Thorp/Jairo Alonz"
select select
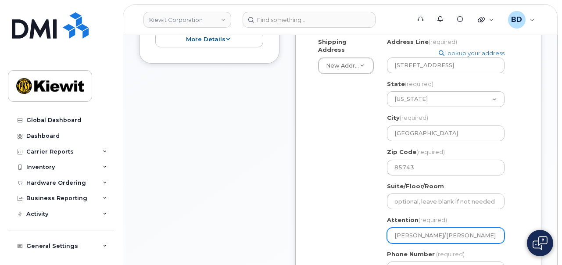
drag, startPoint x: 426, startPoint y: 236, endPoint x: 465, endPoint y: 236, distance: 39.0
click at [466, 236] on input "Paul Thorp/Jairo Alonzo" at bounding box center [446, 236] width 118 height 16
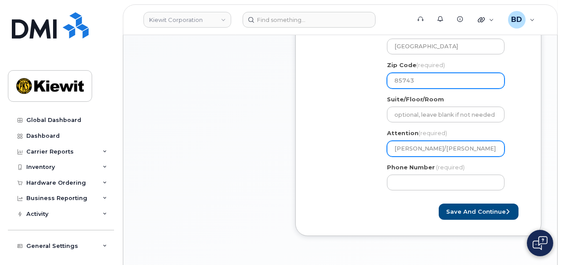
scroll to position [384, 0]
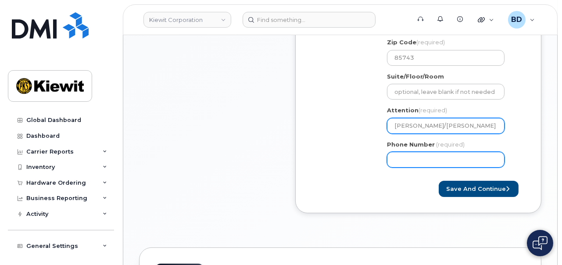
type input "Paul Thorp/Jairo Alonzo"
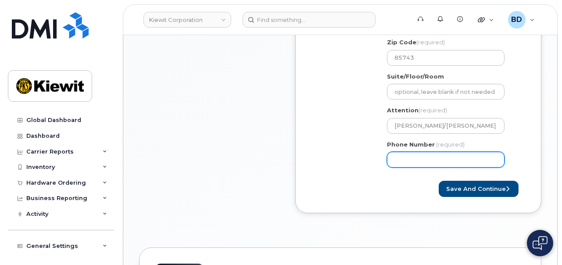
click at [415, 158] on input "Phone Number" at bounding box center [446, 160] width 118 height 16
type input "8777727707"
select select
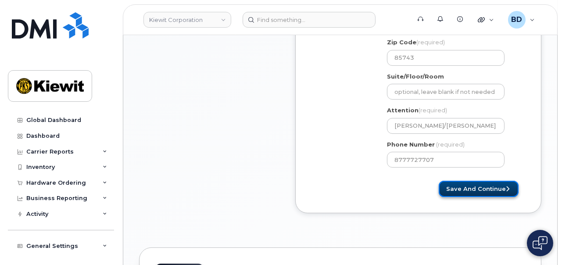
click at [467, 185] on button "Save and Continue" at bounding box center [479, 189] width 80 height 16
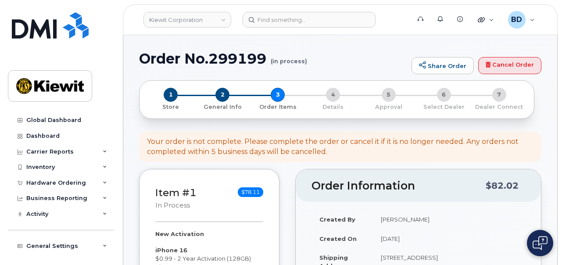
select select
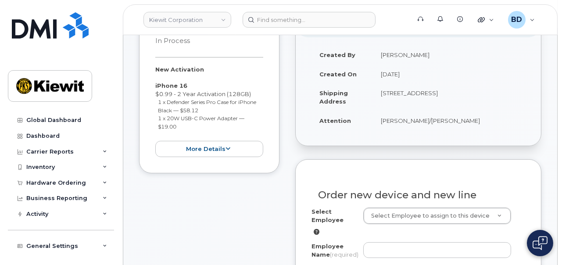
scroll to position [219, 0]
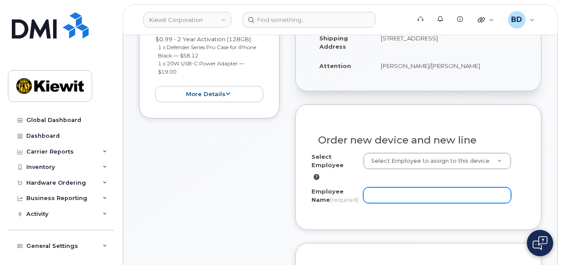
click at [387, 196] on input "Employee Name (required)" at bounding box center [437, 195] width 148 height 16
paste input "[PERSON_NAME]"
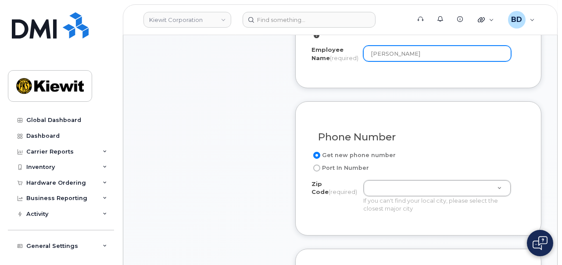
scroll to position [384, 0]
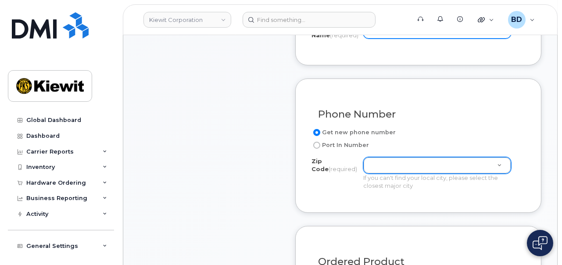
type input "[PERSON_NAME]"
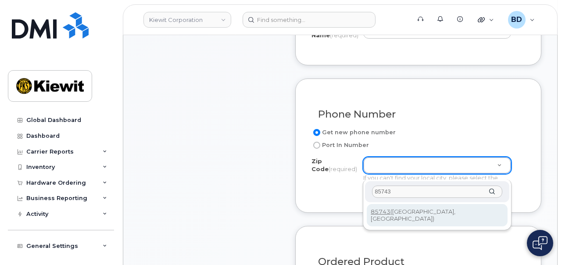
type input "85743"
type input "85743 (Tucson, AZ)"
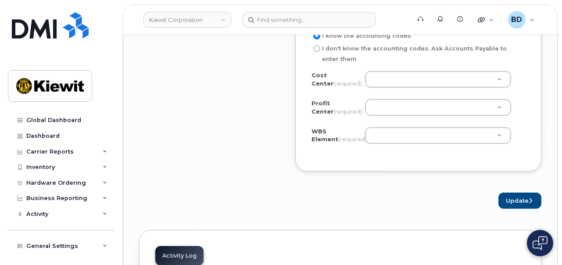
scroll to position [877, 0]
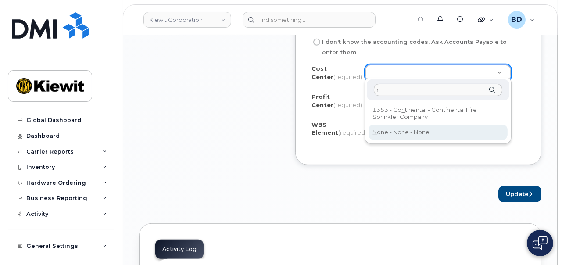
type input "n"
type input "None"
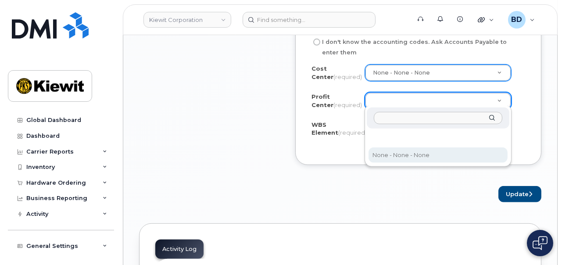
drag, startPoint x: 386, startPoint y: 153, endPoint x: 385, endPoint y: 149, distance: 5.1
select select "None"
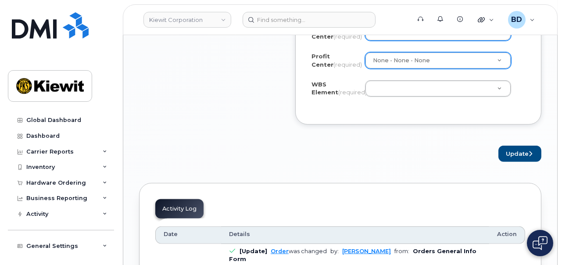
scroll to position [932, 0]
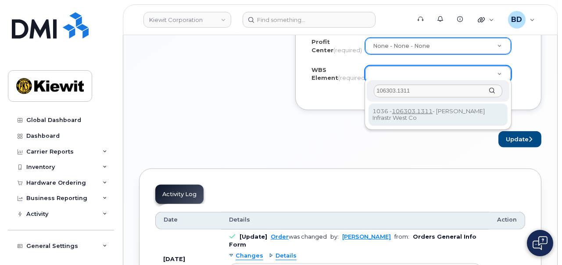
type input "106303.1311"
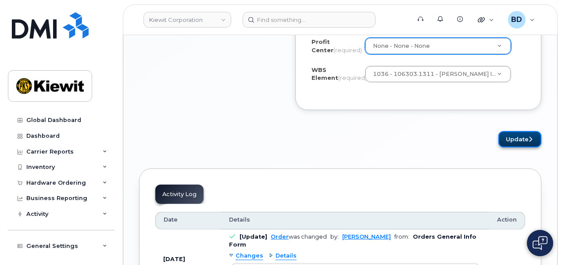
click at [506, 131] on button "Update" at bounding box center [519, 139] width 43 height 16
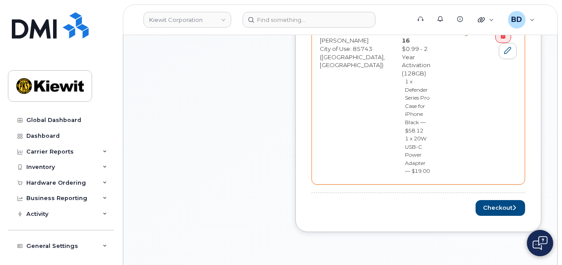
scroll to position [439, 0]
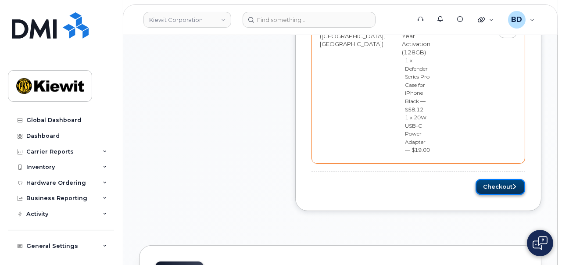
click at [508, 179] on button "Checkout" at bounding box center [500, 187] width 50 height 16
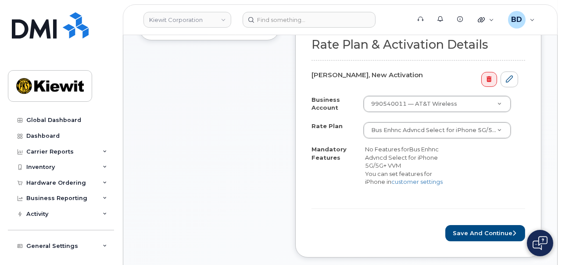
scroll to position [274, 0]
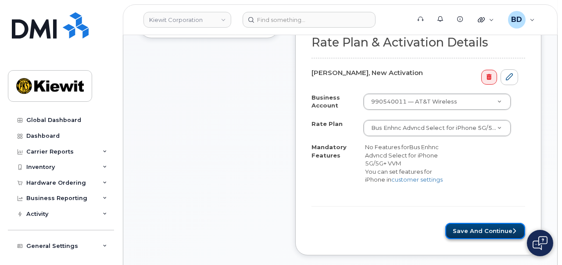
click at [481, 228] on button "Save and Continue" at bounding box center [485, 231] width 80 height 16
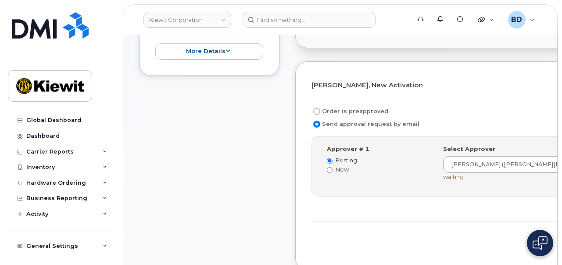
scroll to position [274, 0]
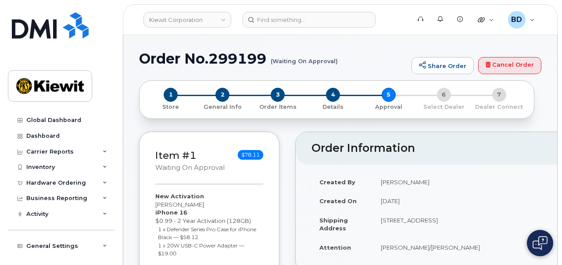
click at [233, 58] on h1 "Order No.299199 (Waiting On Approval)" at bounding box center [273, 58] width 268 height 15
copy h1 "299199"
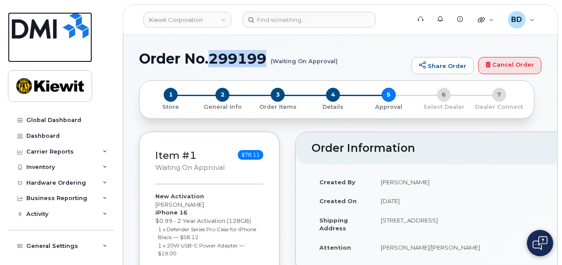
drag, startPoint x: 55, startPoint y: 55, endPoint x: 116, endPoint y: 54, distance: 60.5
click at [55, 55] on link at bounding box center [50, 37] width 84 height 50
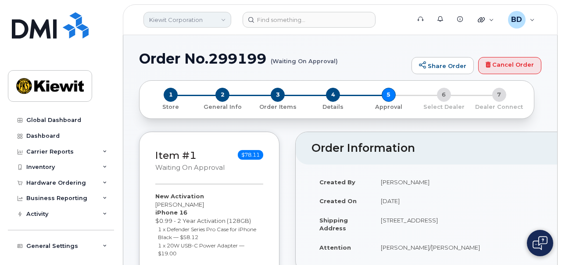
click at [222, 22] on link "Kiewit Corporation" at bounding box center [187, 20] width 88 height 16
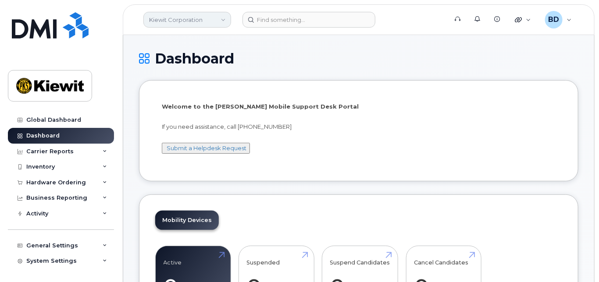
click at [200, 12] on link "Kiewit Corporation" at bounding box center [187, 20] width 88 height 16
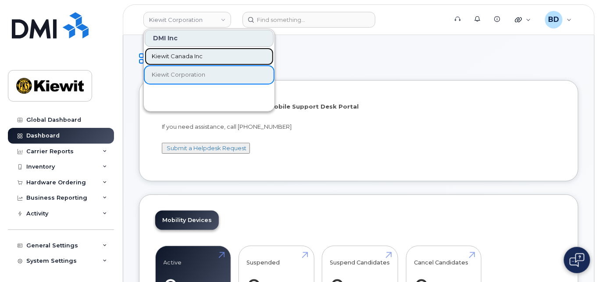
click at [185, 55] on span "Kiewit Canada Inc" at bounding box center [177, 56] width 51 height 9
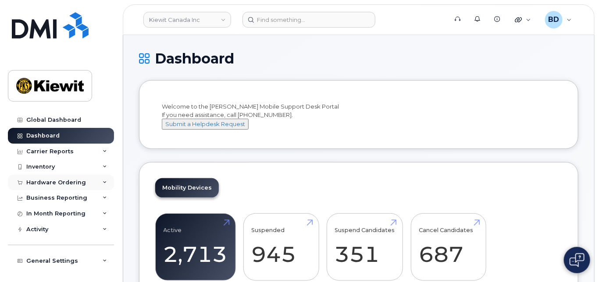
click at [82, 181] on div "Hardware Ordering" at bounding box center [56, 182] width 60 height 7
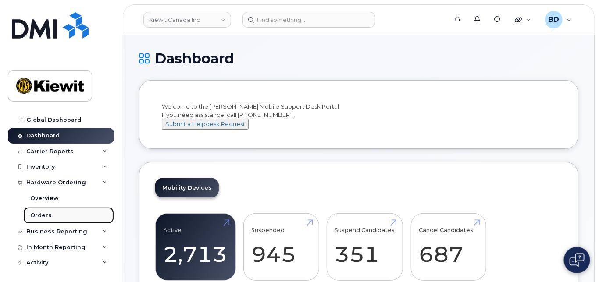
click at [46, 214] on div "Orders" at bounding box center [40, 216] width 21 height 8
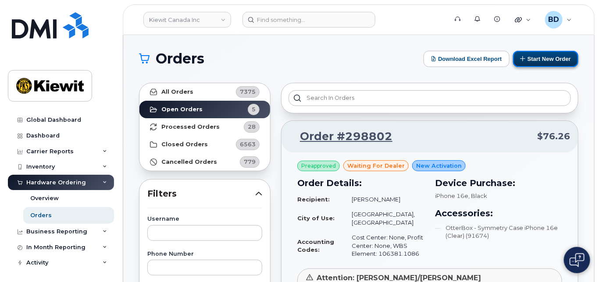
click at [546, 57] on button "Start New Order" at bounding box center [545, 59] width 65 height 16
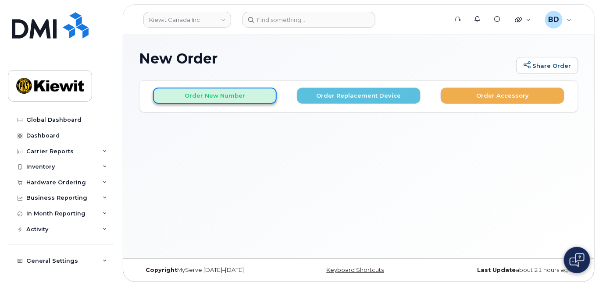
click at [174, 93] on button "Order New Number" at bounding box center [215, 96] width 124 height 16
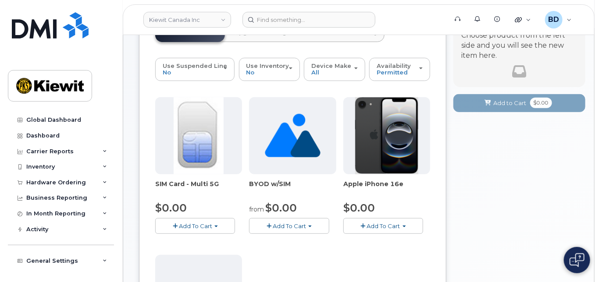
scroll to position [58, 0]
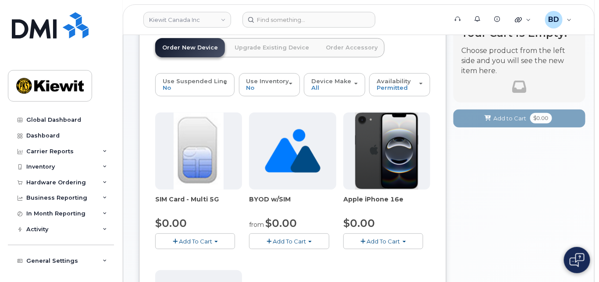
click at [382, 239] on span "Add To Cart" at bounding box center [383, 241] width 33 height 7
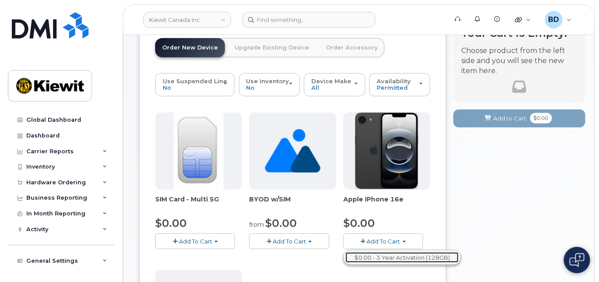
click at [385, 255] on link "$0.00 - 3 Year Activation (128GB)" at bounding box center [402, 258] width 113 height 11
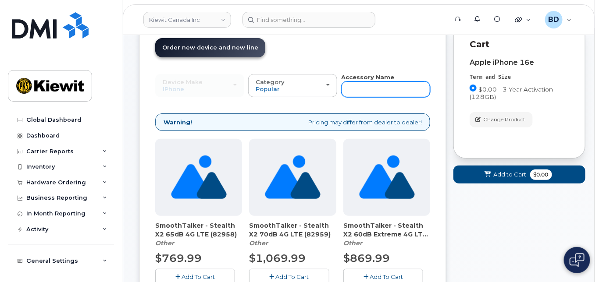
click at [364, 86] on input "text" at bounding box center [386, 90] width 89 height 16
type input "case"
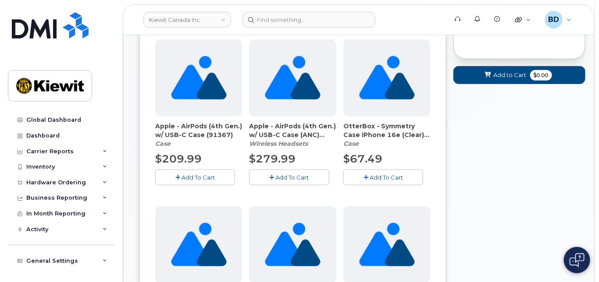
scroll to position [193, 0]
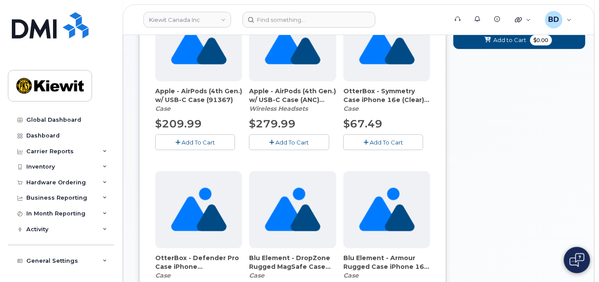
click at [374, 139] on span "Add To Cart" at bounding box center [386, 142] width 33 height 7
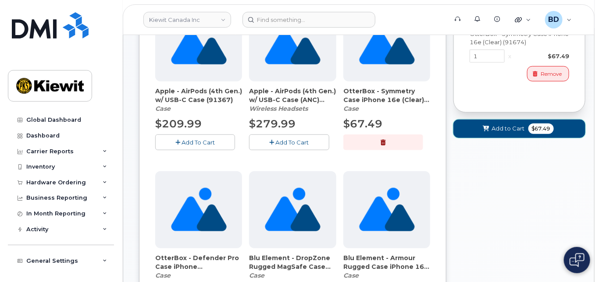
click at [508, 130] on span "Add to Cart" at bounding box center [508, 129] width 33 height 8
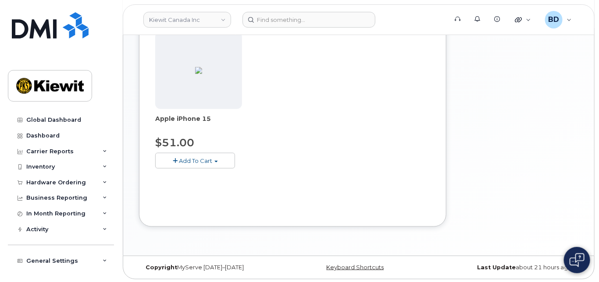
scroll to position [121, 0]
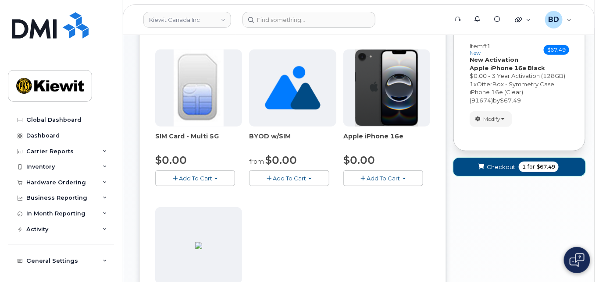
click at [506, 164] on span "Checkout" at bounding box center [501, 167] width 29 height 8
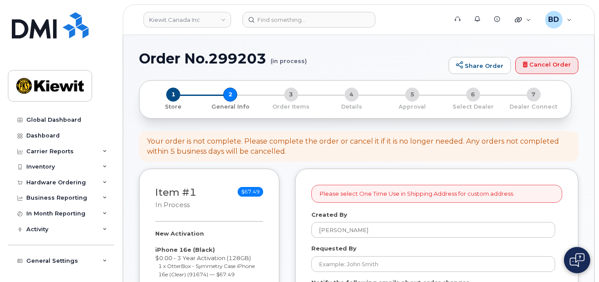
select select
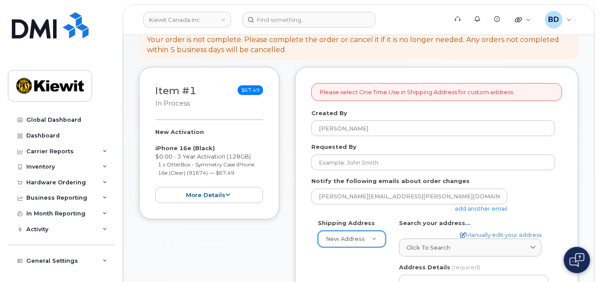
scroll to position [117, 0]
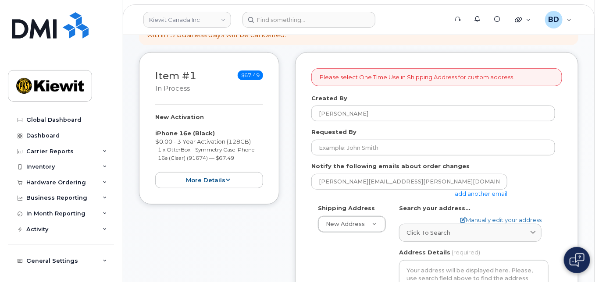
click at [466, 193] on link "add another email" at bounding box center [481, 193] width 53 height 7
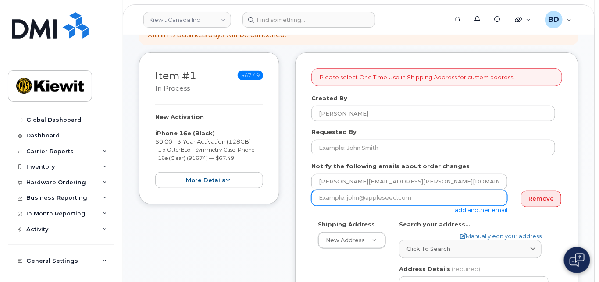
click at [355, 195] on input "email" at bounding box center [409, 198] width 196 height 16
paste input "[EMAIL_ADDRESS][PERSON_NAME][PERSON_NAME][DOMAIN_NAME]"
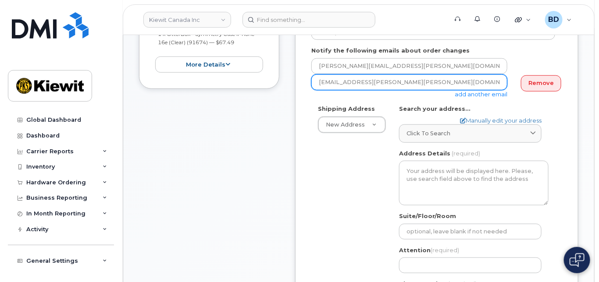
scroll to position [234, 0]
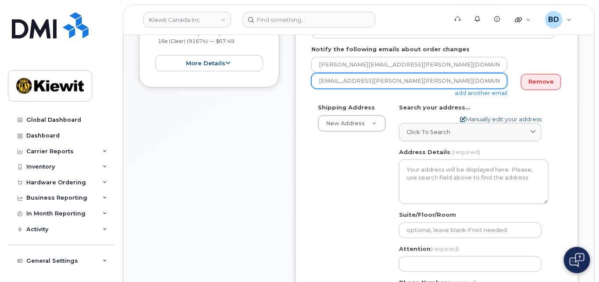
type input "[EMAIL_ADDRESS][PERSON_NAME][PERSON_NAME][DOMAIN_NAME]"
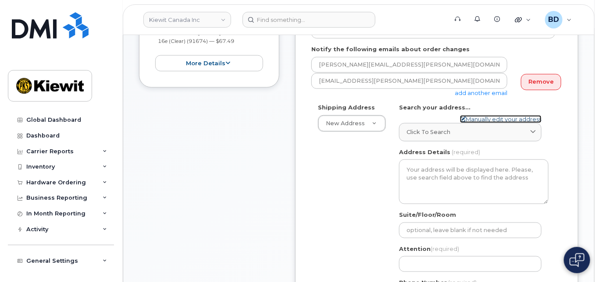
click at [482, 117] on link "Manually edit your address" at bounding box center [501, 119] width 82 height 8
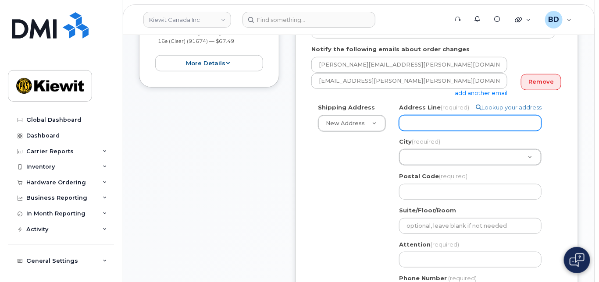
paste input "[STREET_ADDRESS]"
select select
type input "[STREET_ADDRESS]"
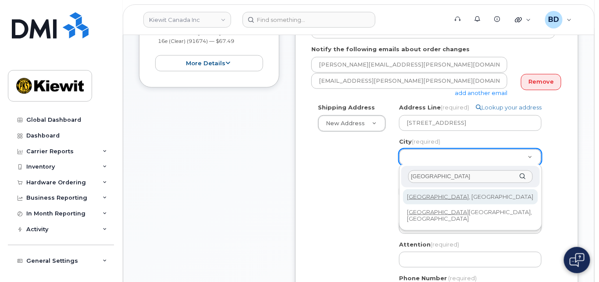
type input "[GEOGRAPHIC_DATA]"
select select
type input "182"
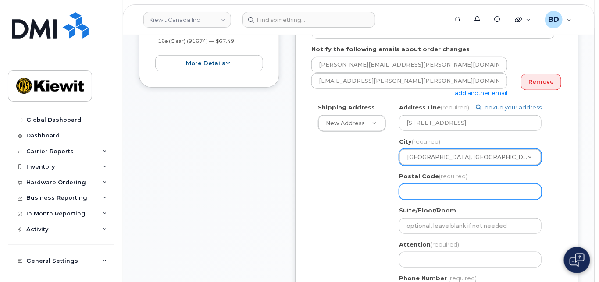
click at [413, 192] on input "Postal Code (required)" at bounding box center [470, 192] width 143 height 16
paste input "T6S 1H6"
select select
type input "T6S 1H6"
click at [419, 191] on input "T6S 1H6" at bounding box center [470, 192] width 143 height 16
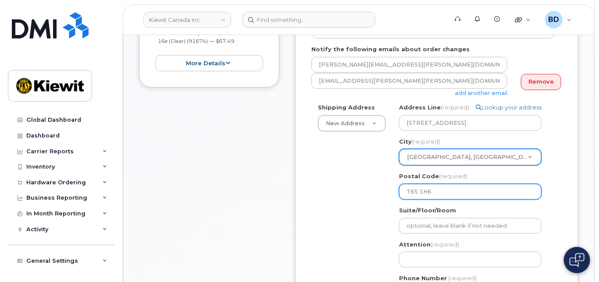
select select
type input "T6S1H6"
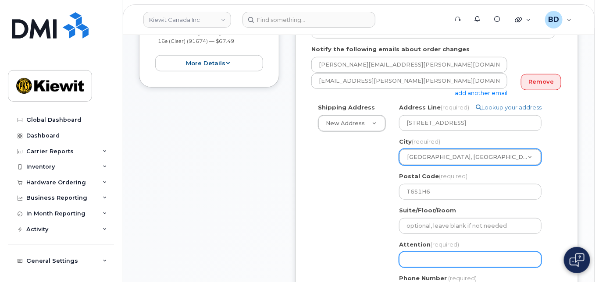
click at [400, 263] on input "Attention (required)" at bounding box center [470, 260] width 143 height 16
paste input "[PERSON_NAME].[PERSON_NAME]"
select select
type input "[PERSON_NAME].[PERSON_NAME]"
select select
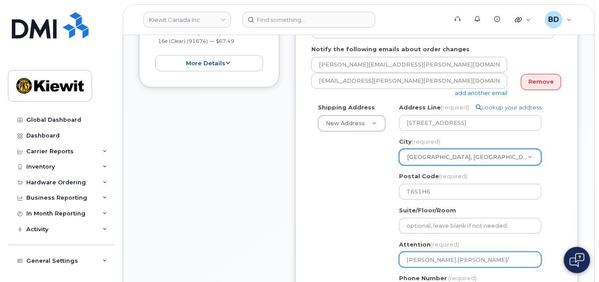
type input "[PERSON_NAME].[PERSON_NAME]/"
click at [461, 260] on input "[PERSON_NAME].[PERSON_NAME]/" at bounding box center [470, 260] width 143 height 16
paste input "[PERSON_NAME]"
select select
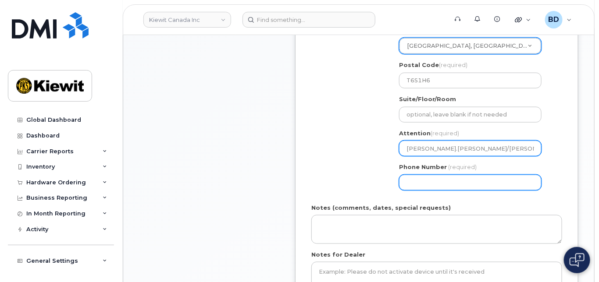
scroll to position [351, 0]
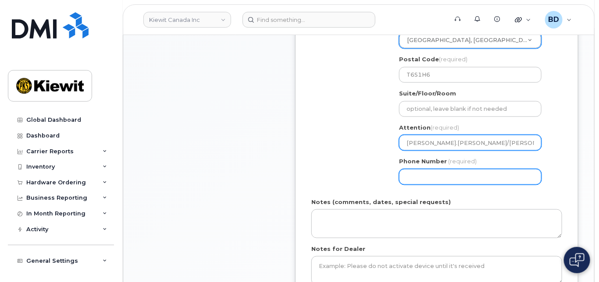
type input "[PERSON_NAME].[PERSON_NAME]/[PERSON_NAME]"
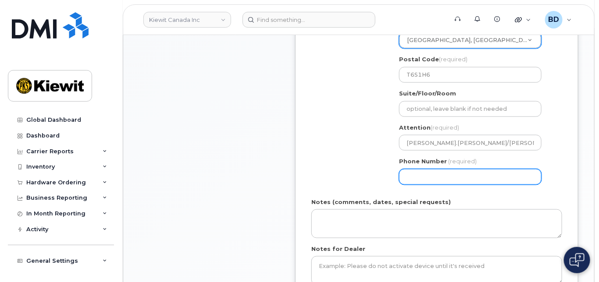
click at [417, 178] on input "Phone Number" at bounding box center [470, 177] width 143 height 16
type input "8777727707"
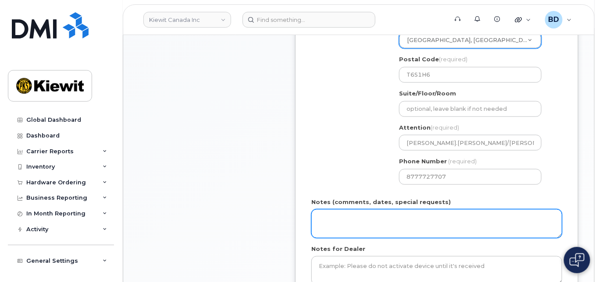
select select
click at [348, 220] on textarea "Notes (comments, dates, special requests)" at bounding box center [436, 224] width 251 height 29
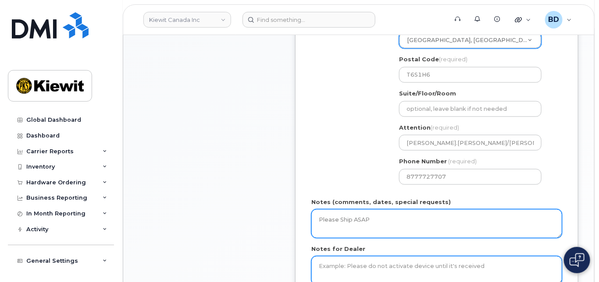
type textarea "Please Ship ASAP"
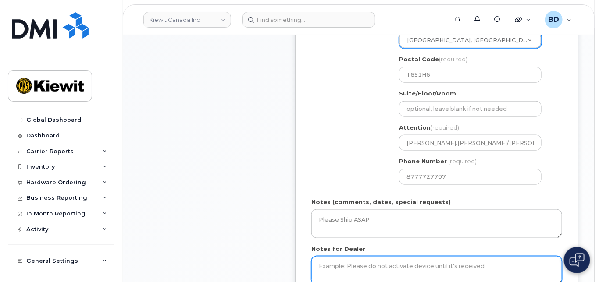
click at [334, 265] on textarea "Notes for Dealer" at bounding box center [436, 271] width 251 height 29
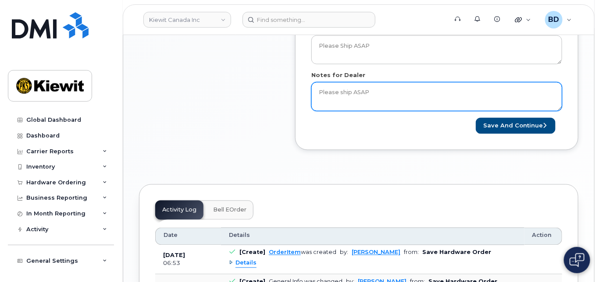
scroll to position [526, 0]
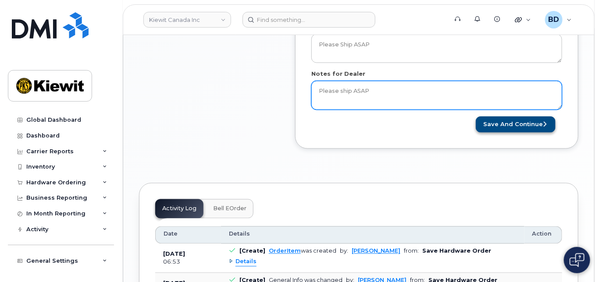
type textarea "Please ship ASAP"
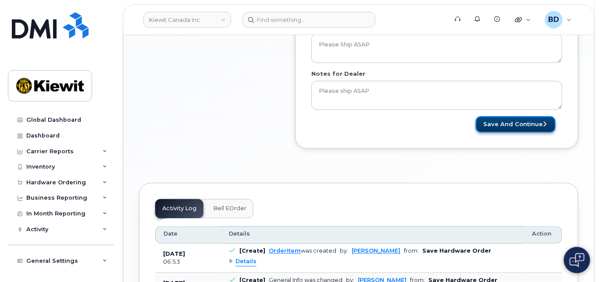
click at [507, 123] on button "Save and Continue" at bounding box center [516, 125] width 80 height 16
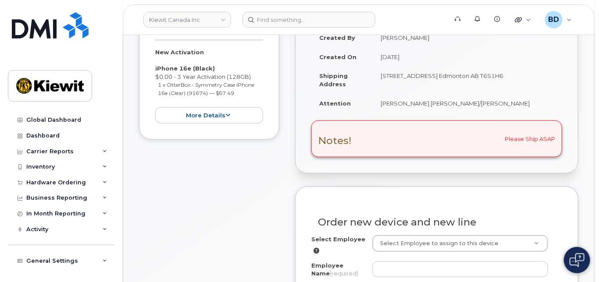
scroll to position [292, 0]
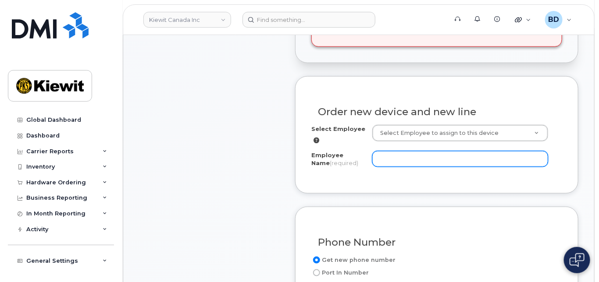
click at [402, 160] on input "Employee Name (required)" at bounding box center [460, 159] width 176 height 16
paste input "[PERSON_NAME]"
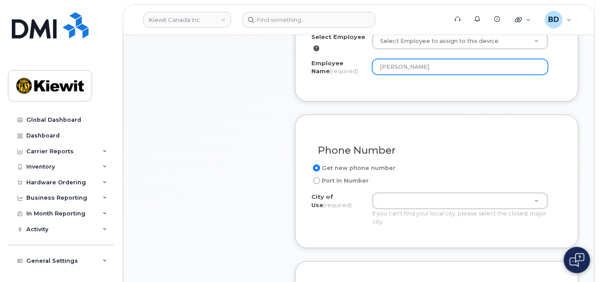
scroll to position [409, 0]
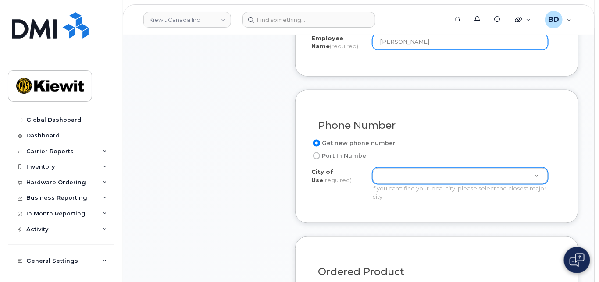
type input "[PERSON_NAME]"
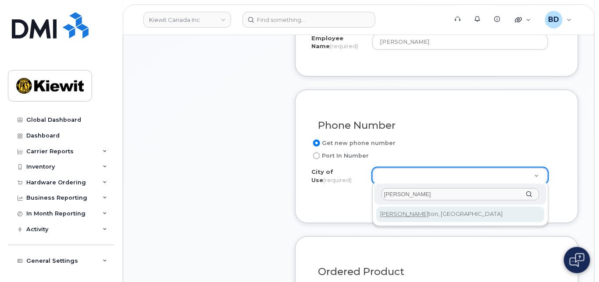
type input "edmon"
type input "182"
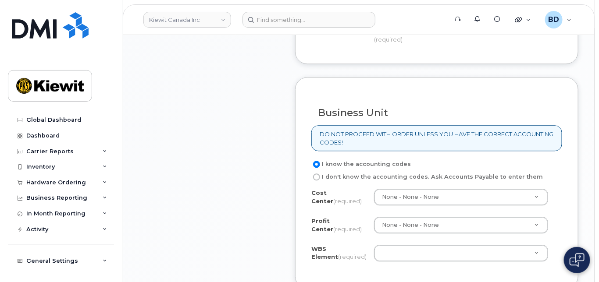
scroll to position [760, 0]
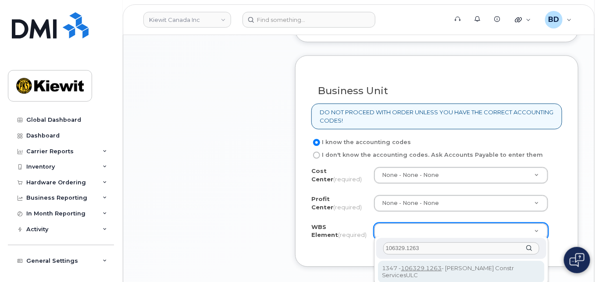
type input "106329.1263"
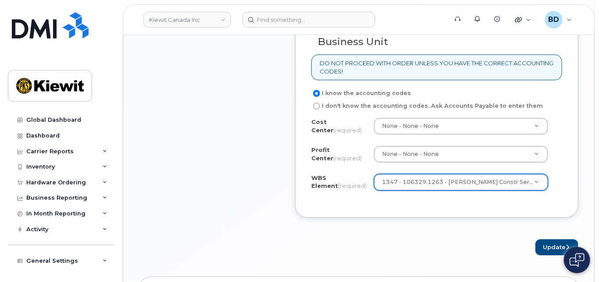
scroll to position [935, 0]
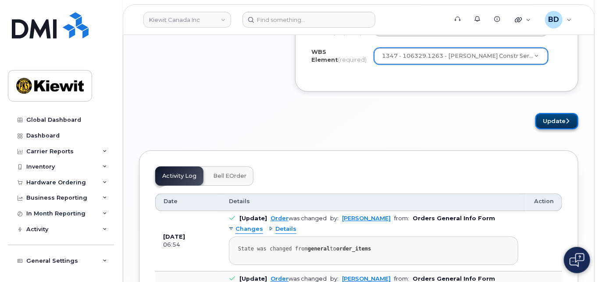
click at [551, 118] on button "Update" at bounding box center [556, 121] width 43 height 16
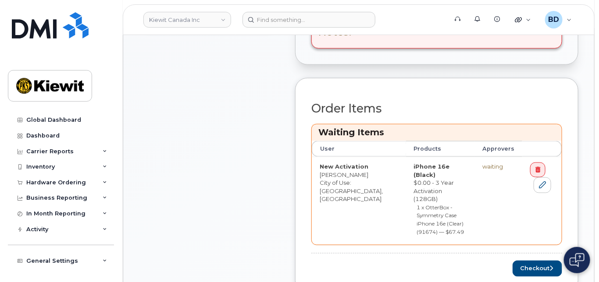
scroll to position [351, 0]
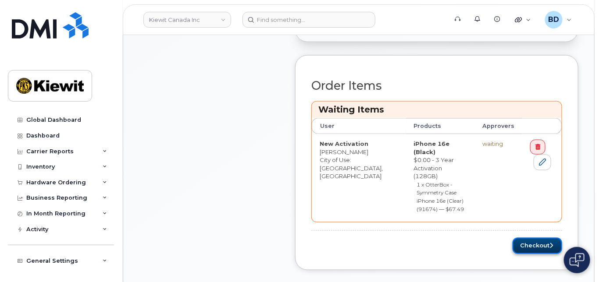
click at [535, 238] on button "Checkout" at bounding box center [538, 246] width 50 height 16
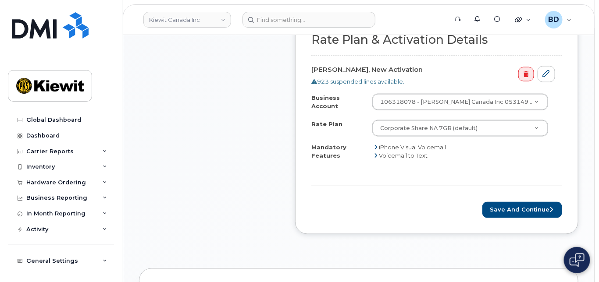
scroll to position [467, 0]
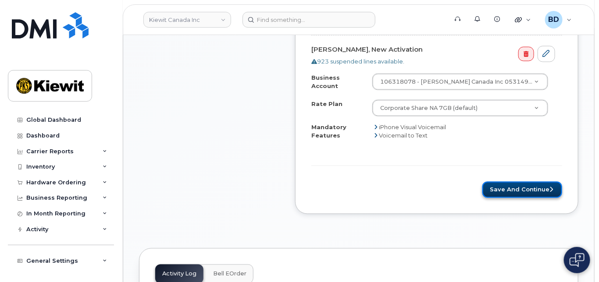
click at [512, 184] on button "Save and Continue" at bounding box center [522, 190] width 80 height 16
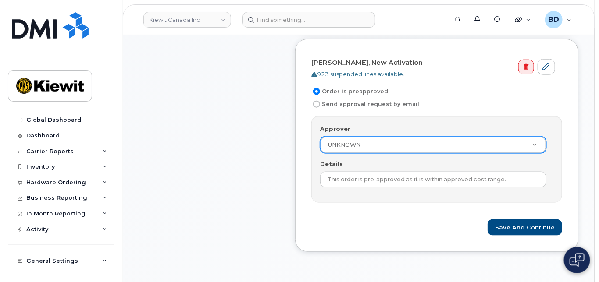
scroll to position [351, 0]
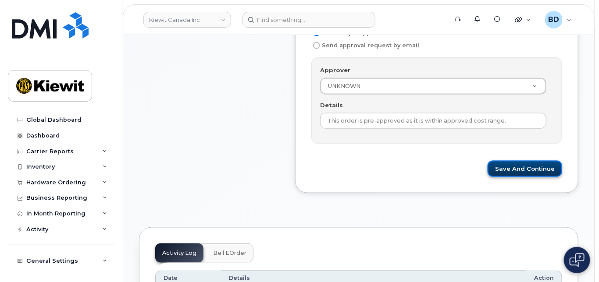
drag, startPoint x: 509, startPoint y: 166, endPoint x: 492, endPoint y: 169, distance: 17.3
click at [510, 166] on button "Save and Continue" at bounding box center [525, 169] width 75 height 16
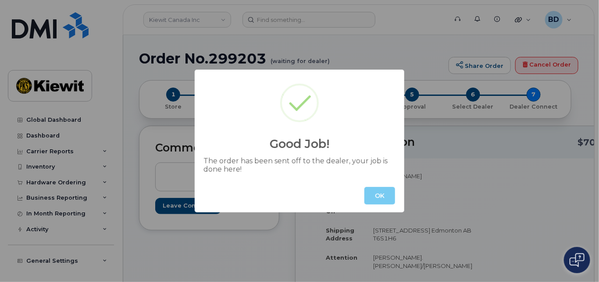
click at [381, 196] on button "OK" at bounding box center [379, 196] width 31 height 18
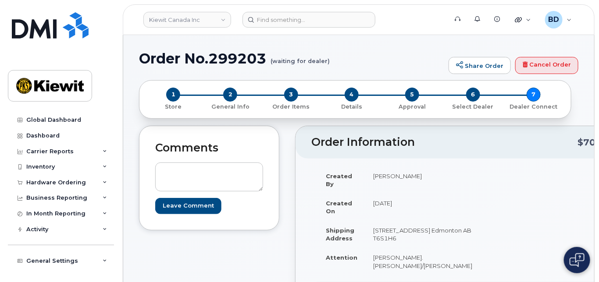
click at [236, 53] on h1 "Order No.299203 (waiting for dealer)" at bounding box center [291, 58] width 305 height 15
copy h1 "299203"
click at [591, 29] on header "Kiewit Canada Inc Support Alerts Knowledge Base Quicklinks Suspend / Cancel Dev…" at bounding box center [359, 19] width 472 height 31
click at [394, 25] on form at bounding box center [341, 20] width 199 height 16
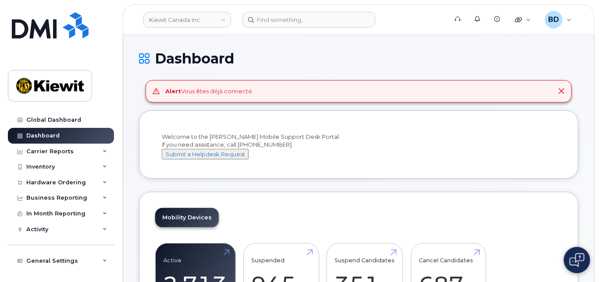
drag, startPoint x: 328, startPoint y: 222, endPoint x: 382, endPoint y: 168, distance: 76.9
